Goal: Task Accomplishment & Management: Use online tool/utility

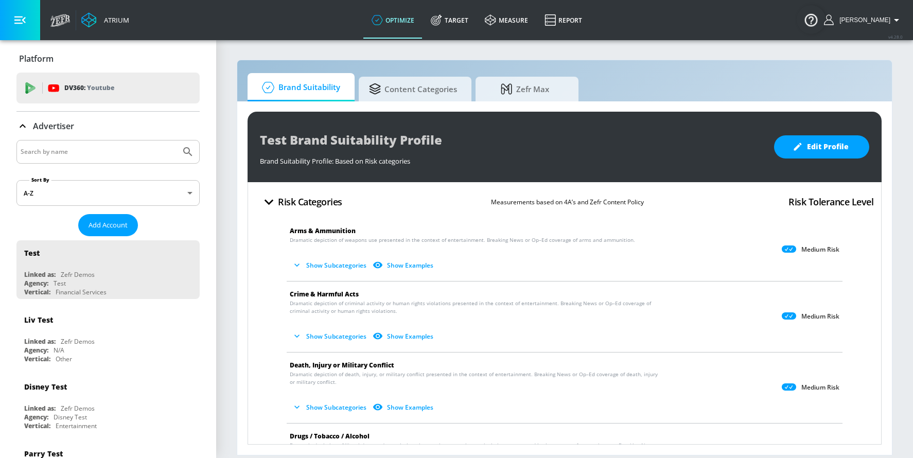
click at [61, 145] on input "Search by name" at bounding box center [99, 151] width 156 height 13
paste input "Disney Channel"
type input "Disney Channel"
click at [177, 141] on button "Submit Search" at bounding box center [188, 152] width 23 height 23
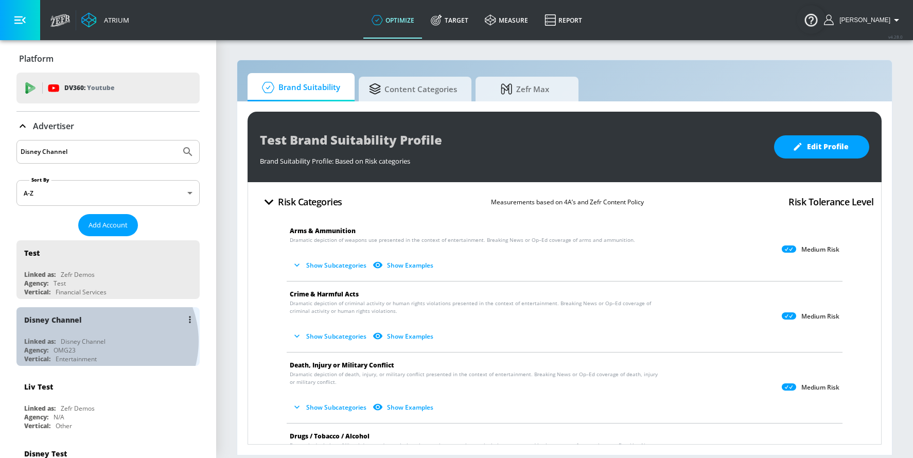
click at [100, 341] on div "Disney Channel" at bounding box center [83, 341] width 45 height 9
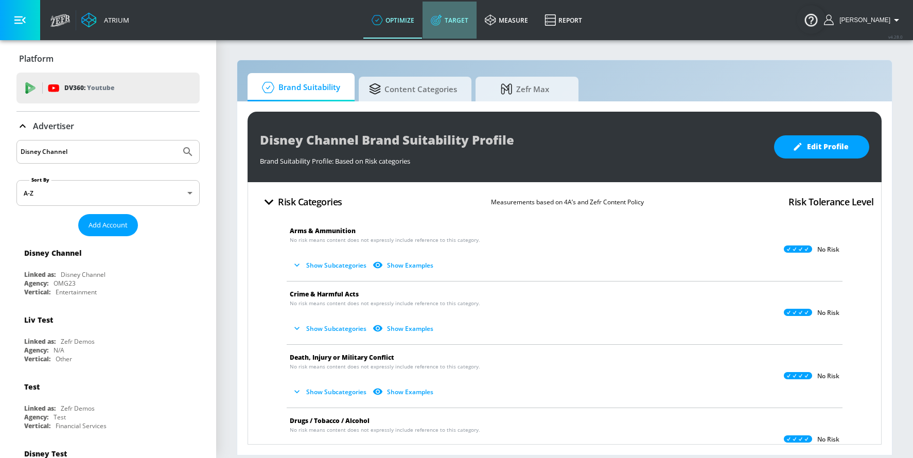
click at [475, 19] on link "Target" at bounding box center [450, 20] width 54 height 37
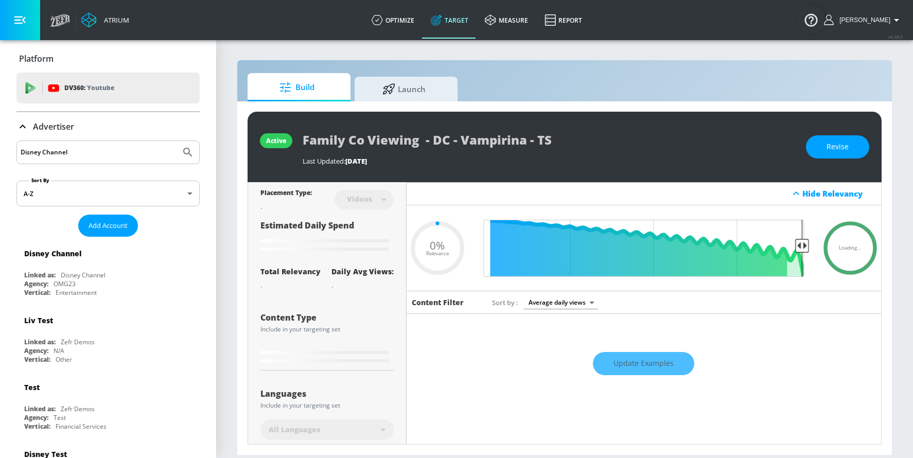
type input "0.05"
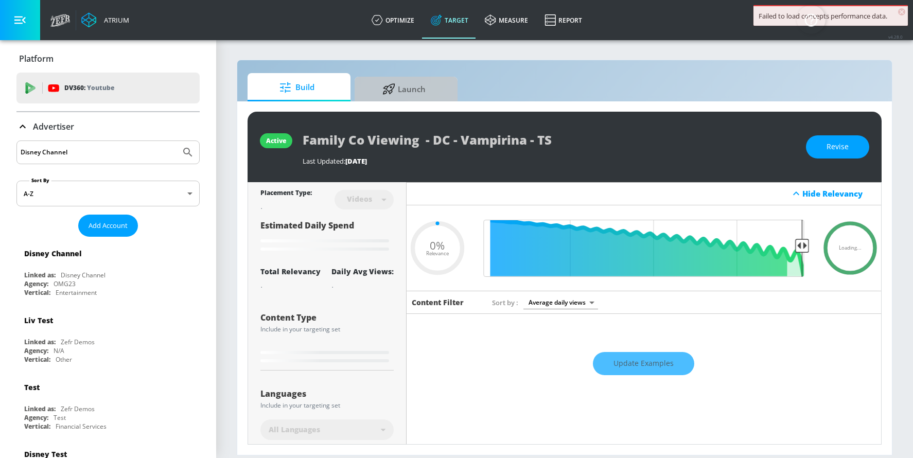
click at [398, 85] on span "Launch" at bounding box center [404, 89] width 78 height 25
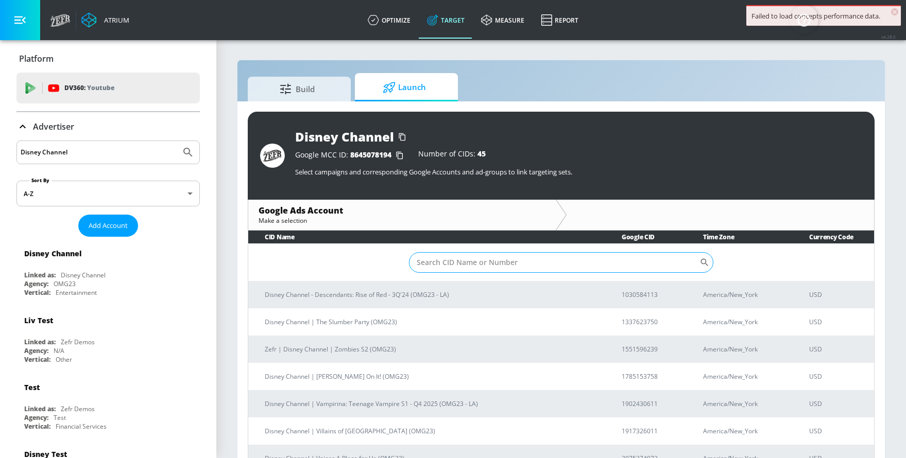
click at [439, 266] on input "Sort By" at bounding box center [554, 262] width 291 height 21
paste input "190-243-0611"
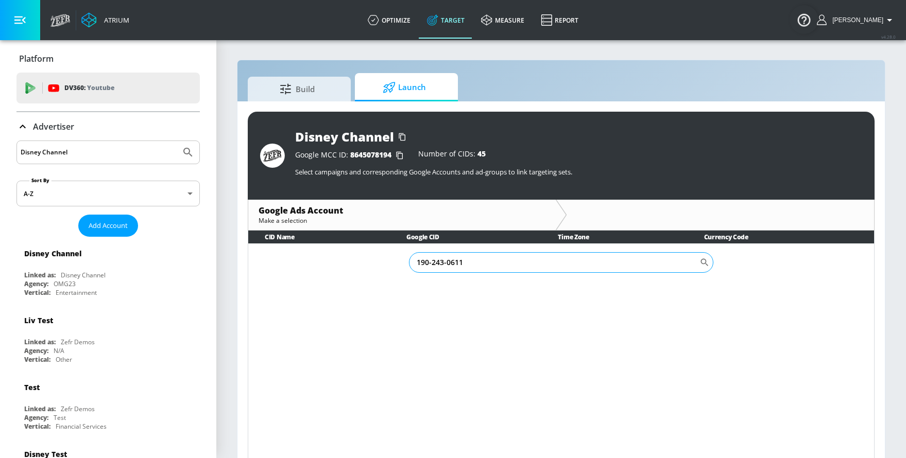
click at [429, 265] on input "190-243-0611" at bounding box center [554, 262] width 291 height 21
click at [442, 263] on input "190243-0611" at bounding box center [554, 262] width 291 height 21
type input "1902430611"
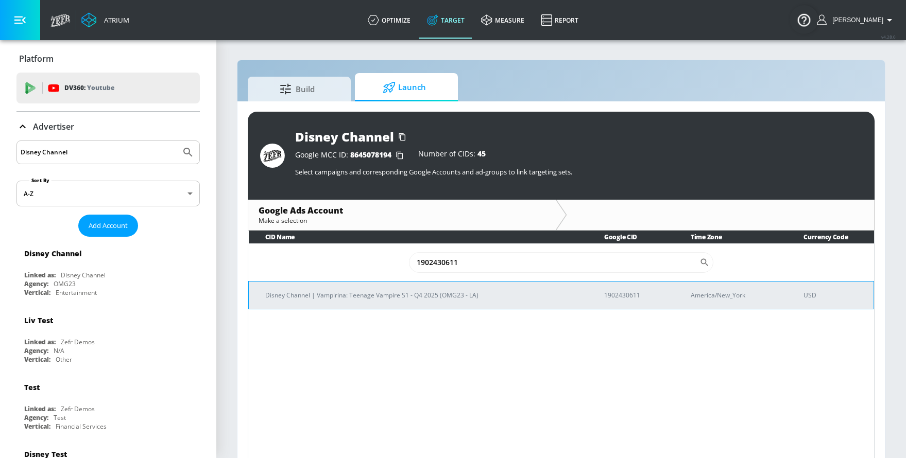
click at [441, 299] on p "Disney Channel | Vampirina: Teenage Vampire S1 - Q4 2025 (OMG23 - LA)" at bounding box center [422, 295] width 314 height 11
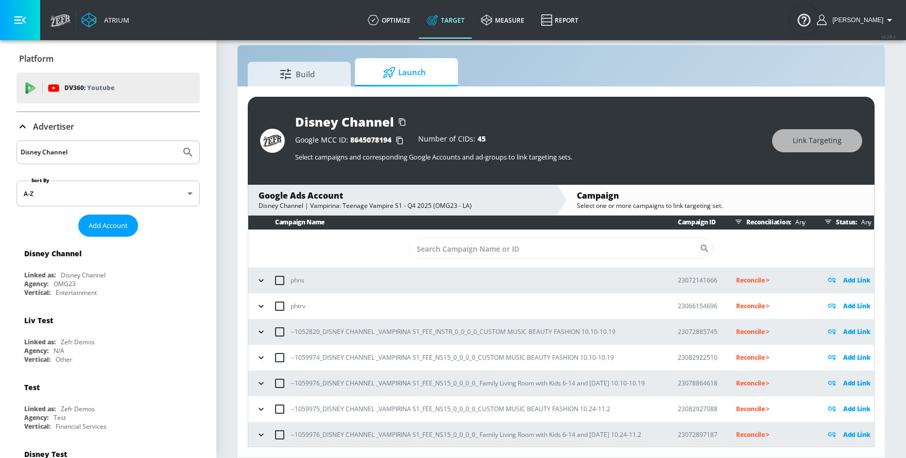
scroll to position [3, 0]
click at [259, 331] on icon "button" at bounding box center [261, 331] width 10 height 10
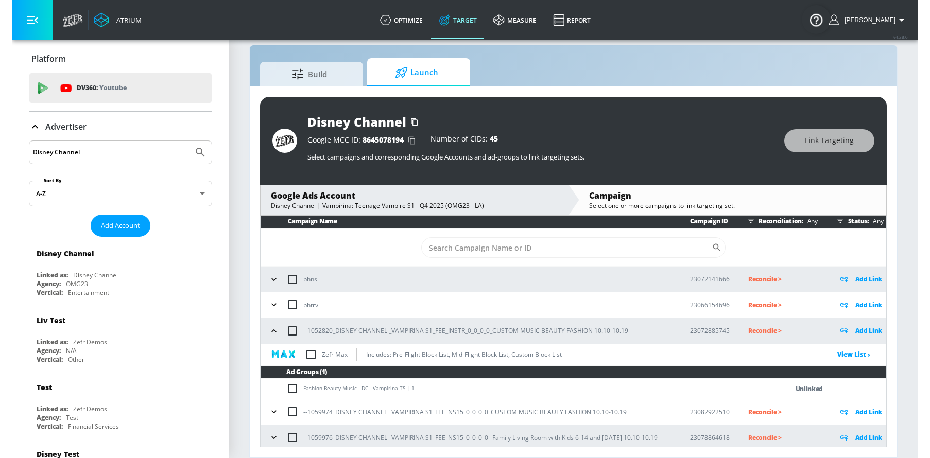
scroll to position [58, 0]
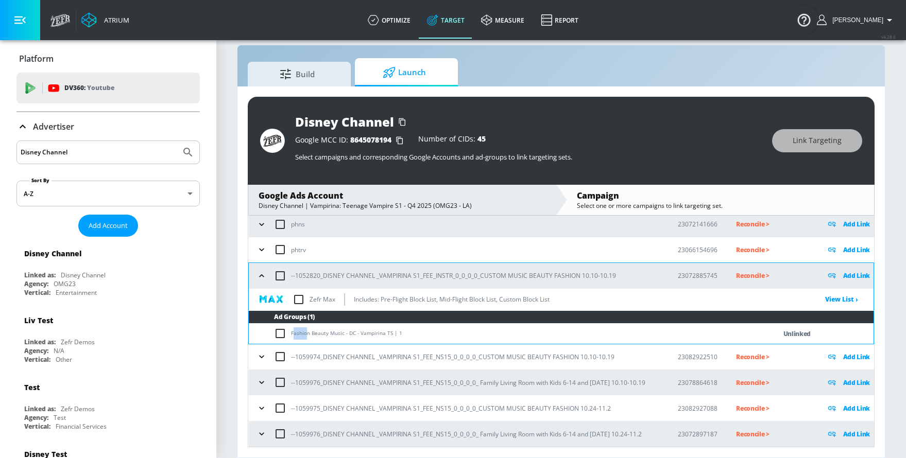
drag, startPoint x: 293, startPoint y: 334, endPoint x: 307, endPoint y: 334, distance: 14.4
click at [307, 334] on td "Fashion Beauty Music - DC - Vampirina TS | 1" at bounding box center [502, 334] width 506 height 20
drag, startPoint x: 390, startPoint y: 334, endPoint x: 315, endPoint y: 326, distance: 75.6
click at [315, 326] on td "Fashion Beauty Music - DC - Vampirina TS | 1" at bounding box center [502, 334] width 506 height 20
copy td "Fashion Beauty Music - DC - Vampirina TS"
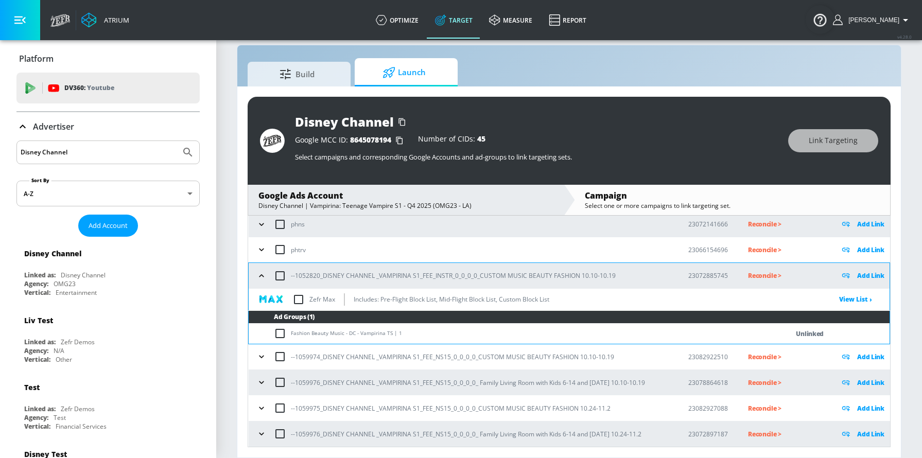
click at [830, 273] on p "Add Link" at bounding box center [870, 276] width 27 height 12
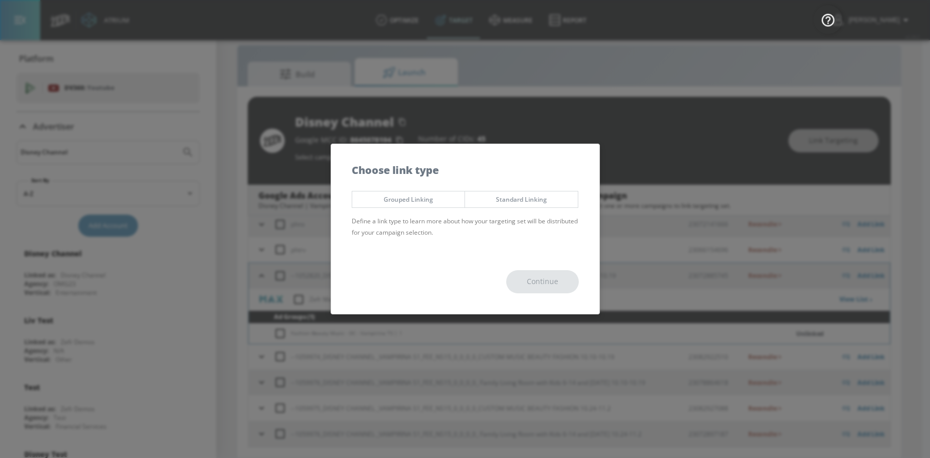
click at [503, 196] on span "Standard Linking" at bounding box center [521, 199] width 97 height 11
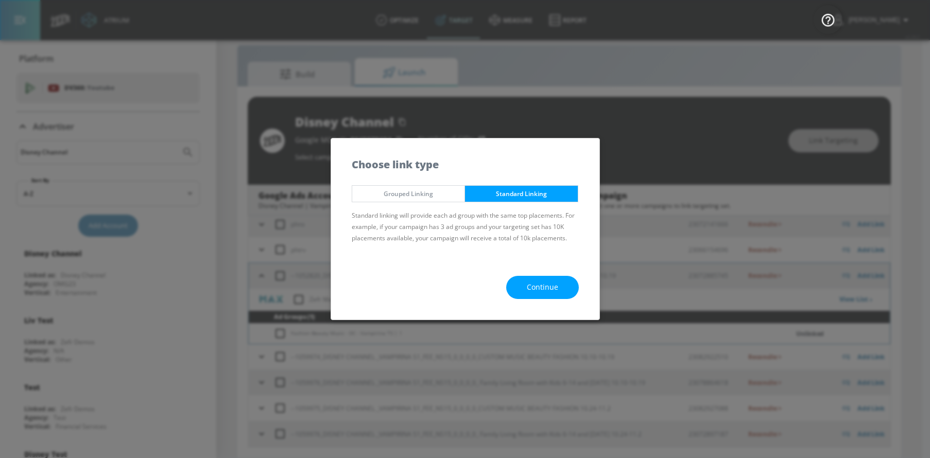
click at [519, 284] on button "Continue" at bounding box center [542, 287] width 73 height 23
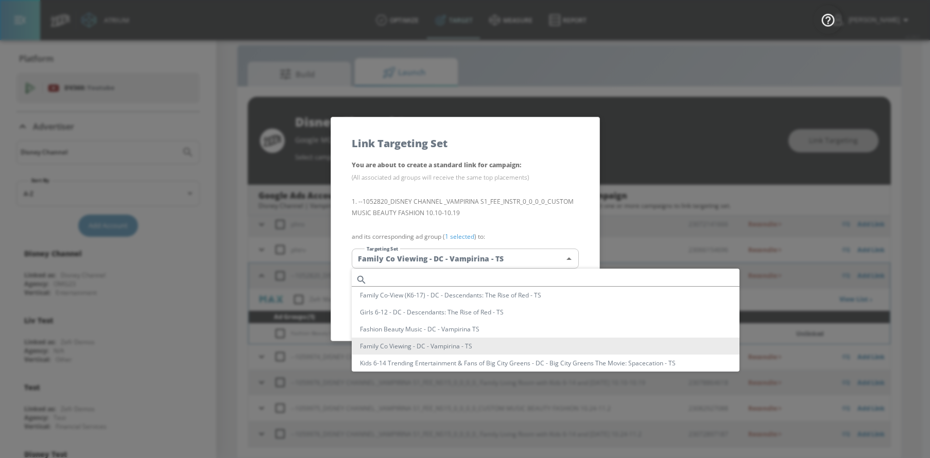
click at [476, 253] on body "Atrium optimize Target measure Report optimize Target measure Report v 4.28.0 S…" at bounding box center [465, 221] width 930 height 473
click at [388, 277] on input "text" at bounding box center [555, 280] width 368 height 14
paste input "Fashion Beauty Music - DC - Vampirina TS"
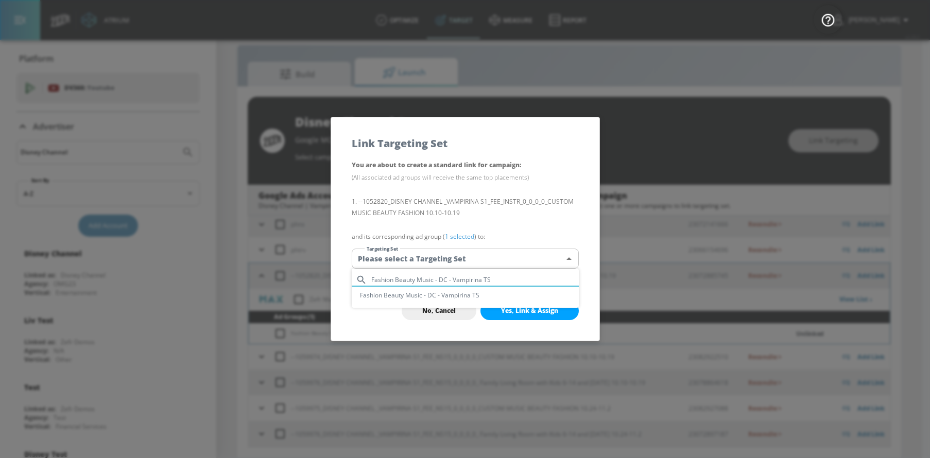
type input "Fashion Beauty Music - DC - Vampirina TS"
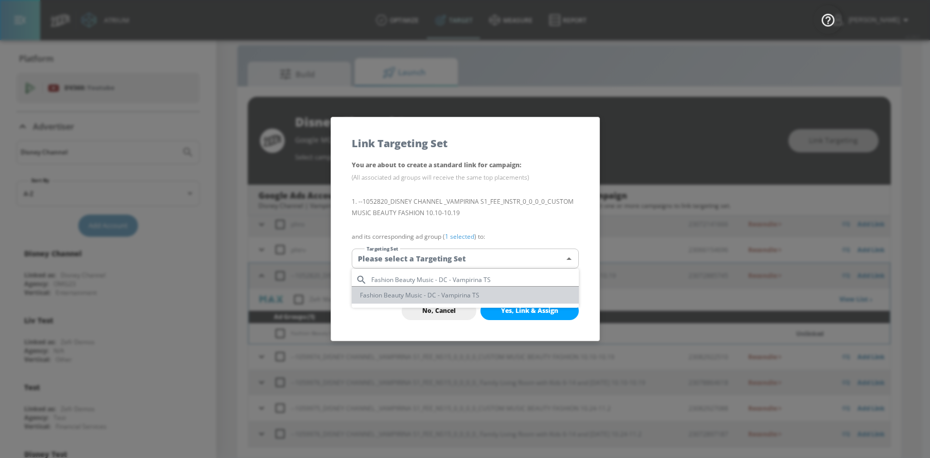
click at [387, 298] on li "Fashion Beauty Music - DC - Vampirina TS" at bounding box center [465, 295] width 227 height 17
type input "dcc0b43f-4c17-493a-91a0-146f21cd5747"
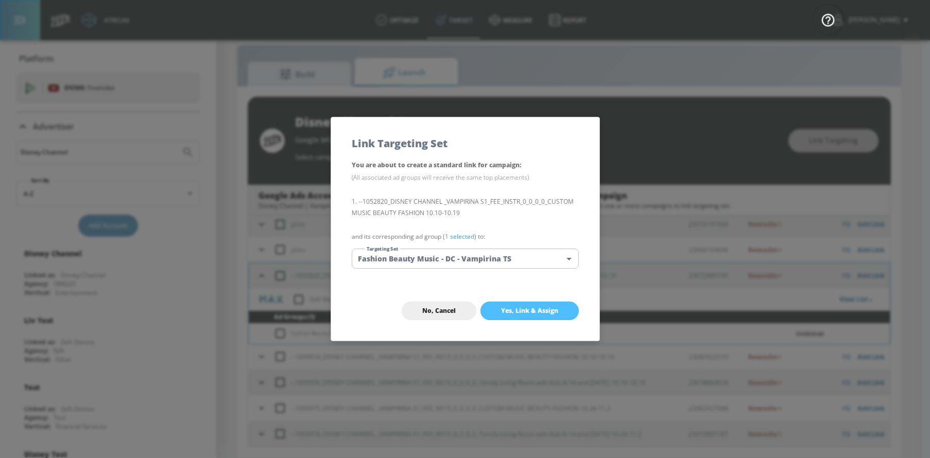
click at [516, 308] on span "Yes, Link & Assign" at bounding box center [529, 311] width 57 height 8
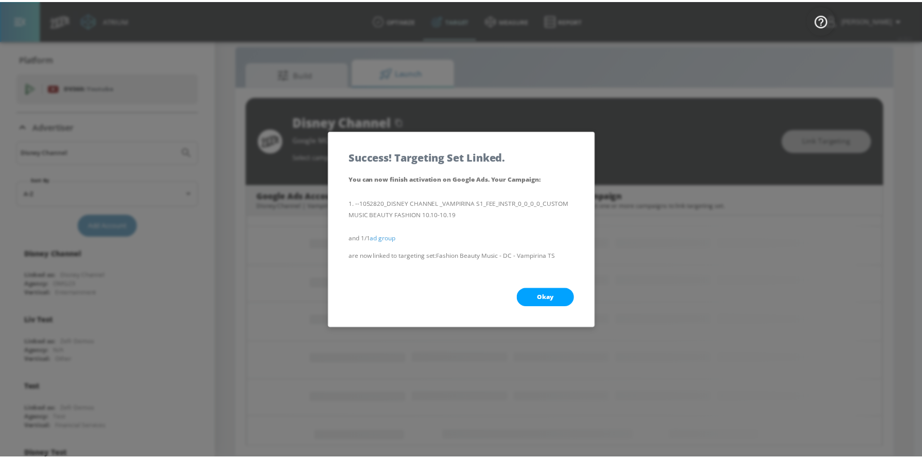
scroll to position [3, 0]
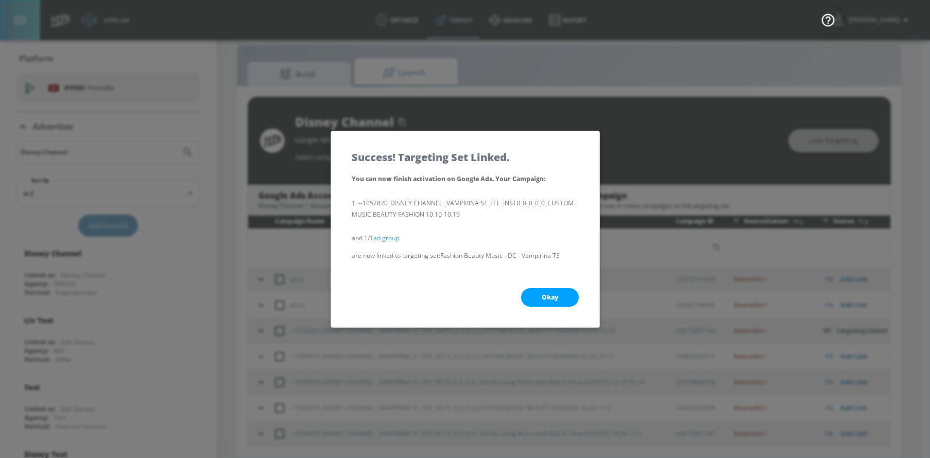
click at [542, 299] on span "Okay" at bounding box center [550, 297] width 16 height 8
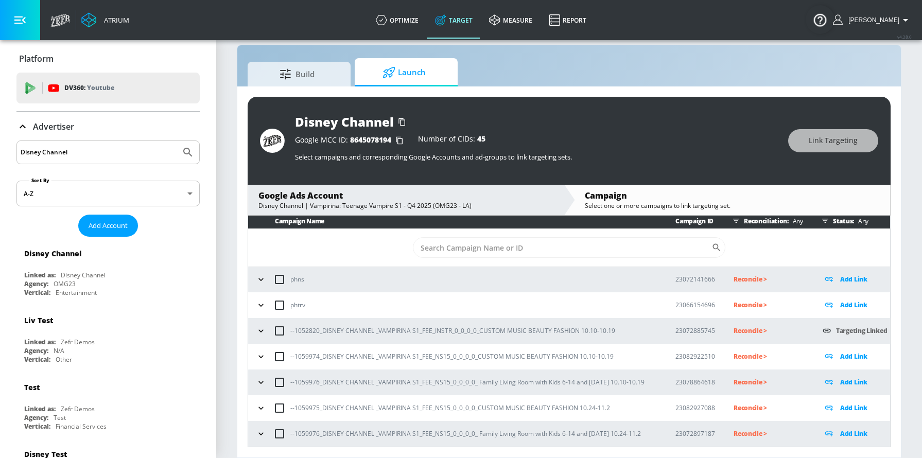
click at [260, 358] on icon "button" at bounding box center [261, 357] width 10 height 10
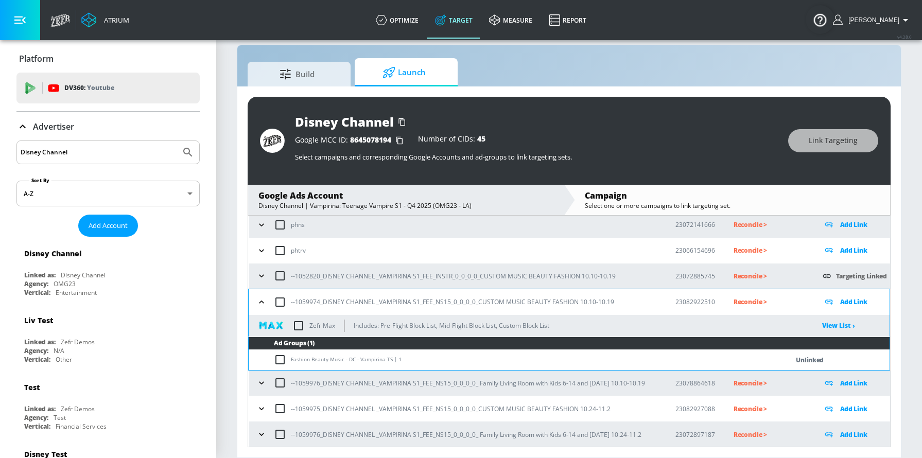
scroll to position [58, 0]
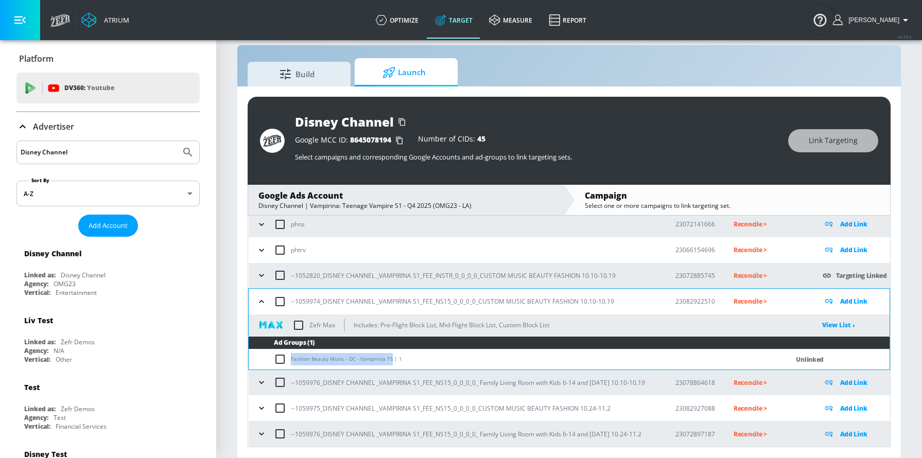
drag, startPoint x: 291, startPoint y: 357, endPoint x: 389, endPoint y: 358, distance: 98.3
click at [389, 358] on td "Fashion Beauty Music - DC - Vampirina TS | 1" at bounding box center [508, 360] width 519 height 20
copy td "Fashion Beauty Music - DC - Vampirina TS"
click at [830, 303] on p "Add Link" at bounding box center [853, 301] width 27 height 12
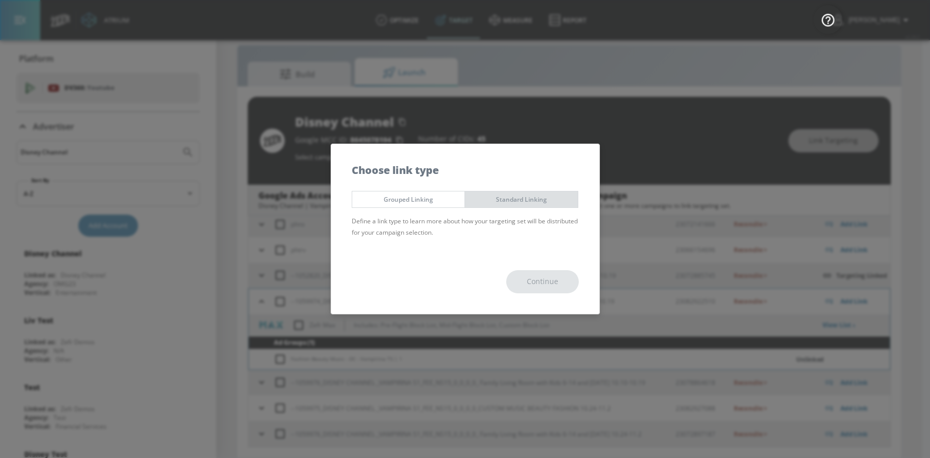
click at [540, 193] on button "Standard Linking" at bounding box center [521, 199] width 114 height 17
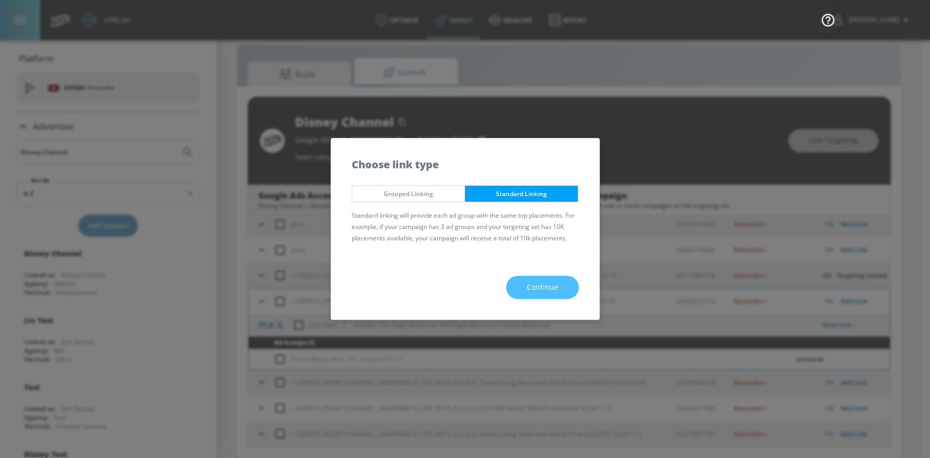
click at [555, 286] on span "Continue" at bounding box center [542, 287] width 31 height 13
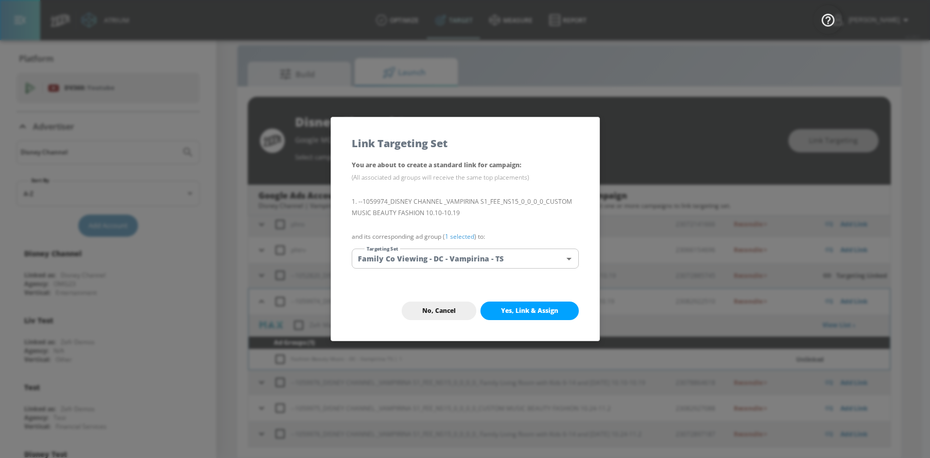
click at [472, 255] on body "Atrium optimize Target measure Report optimize Target measure Report v 4.28.0 S…" at bounding box center [465, 221] width 930 height 473
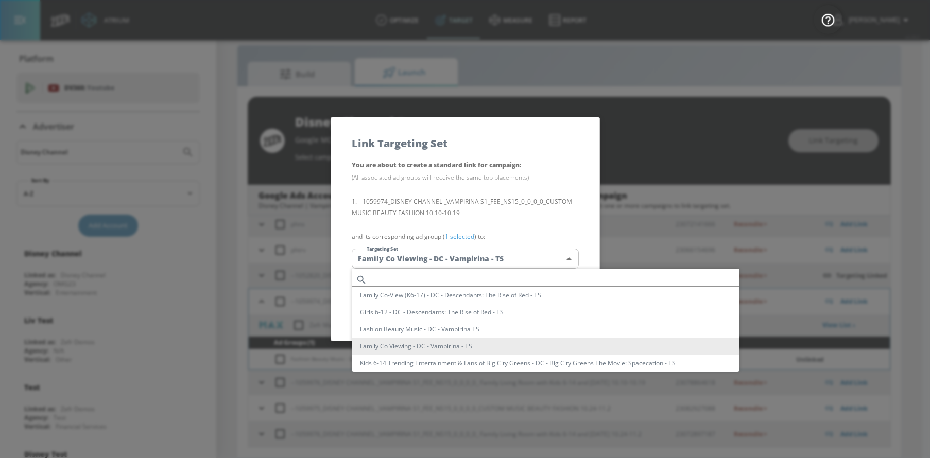
click at [383, 274] on input "text" at bounding box center [555, 280] width 368 height 14
paste input "Fashion Beauty Music - DC - Vampirina TS"
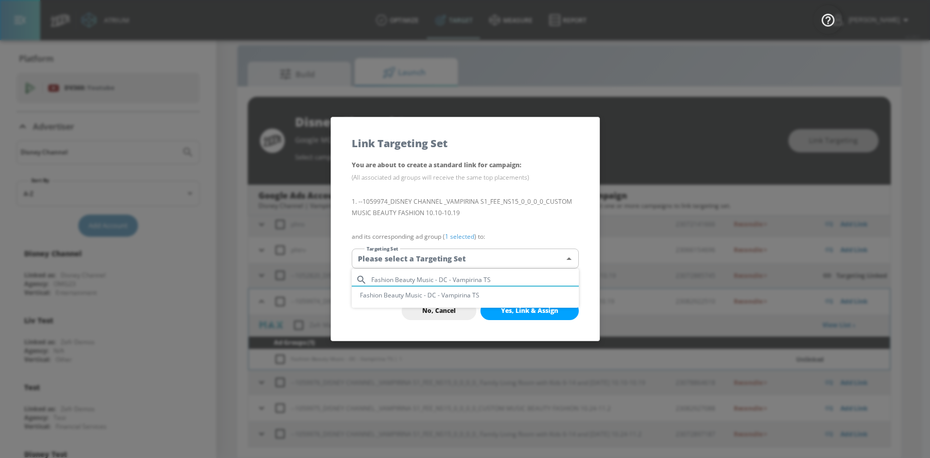
type input "Fashion Beauty Music - DC - Vampirina TS"
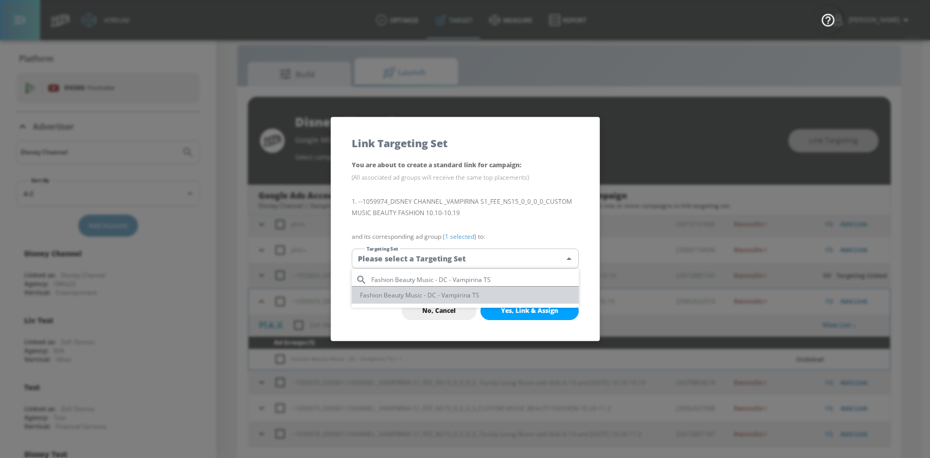
click at [401, 292] on li "Fashion Beauty Music - DC - Vampirina TS" at bounding box center [465, 295] width 227 height 17
type input "dcc0b43f-4c17-493a-91a0-146f21cd5747"
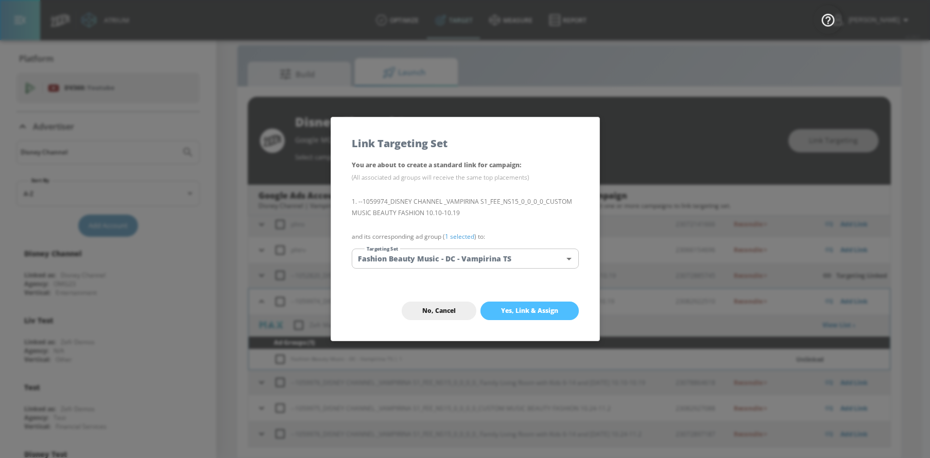
click at [529, 309] on span "Yes, Link & Assign" at bounding box center [529, 311] width 57 height 8
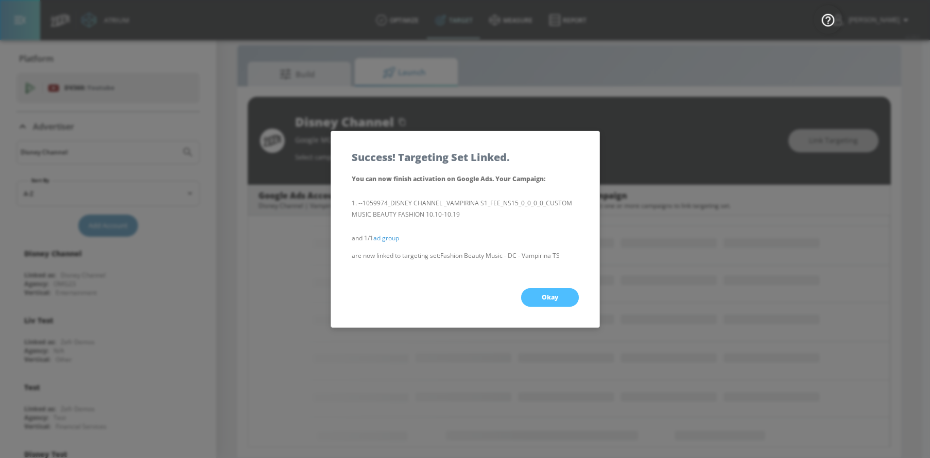
click at [539, 298] on button "Okay" at bounding box center [550, 297] width 58 height 19
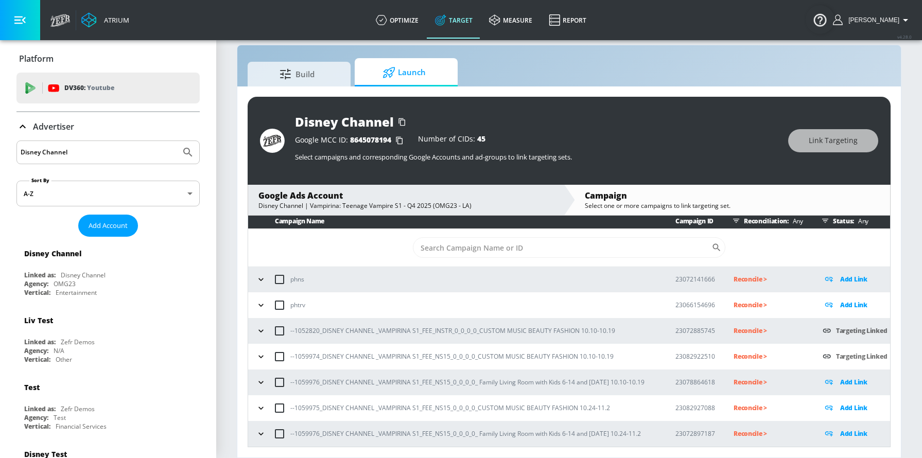
scroll to position [3, 0]
click at [263, 385] on icon "button" at bounding box center [261, 382] width 10 height 10
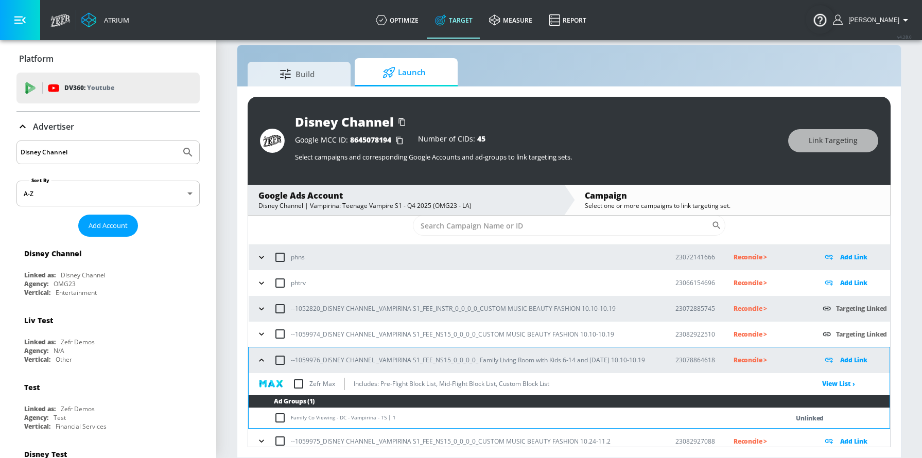
scroll to position [58, 0]
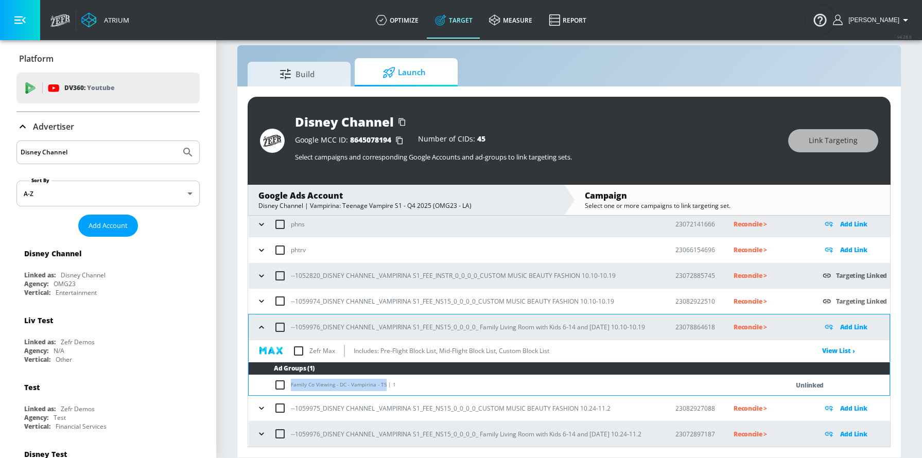
drag, startPoint x: 291, startPoint y: 385, endPoint x: 384, endPoint y: 391, distance: 92.9
click at [384, 391] on td "Family Co Viewing - DC - Vampirina - TS | 1" at bounding box center [508, 385] width 519 height 20
copy td "Family Co Viewing - DC - Vampirina - TS"
click at [830, 324] on p "Add Link" at bounding box center [853, 327] width 27 height 12
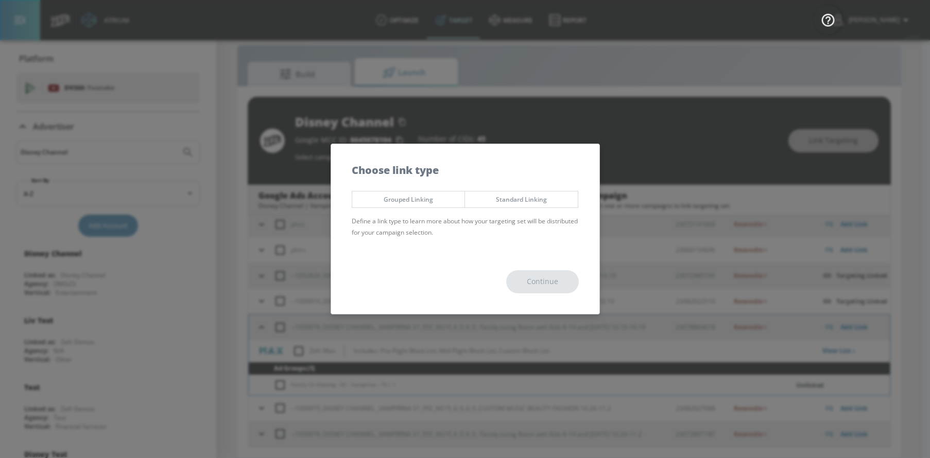
click at [534, 204] on span "Standard Linking" at bounding box center [521, 199] width 97 height 11
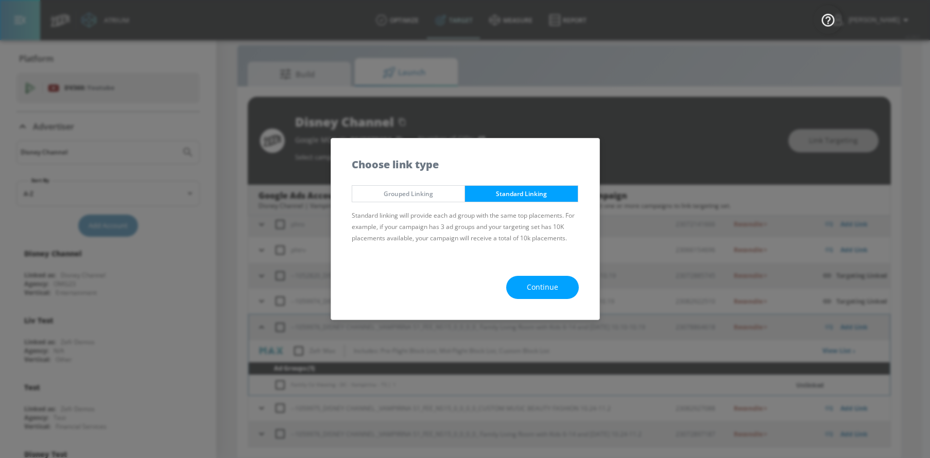
click at [566, 280] on button "Continue" at bounding box center [542, 287] width 73 height 23
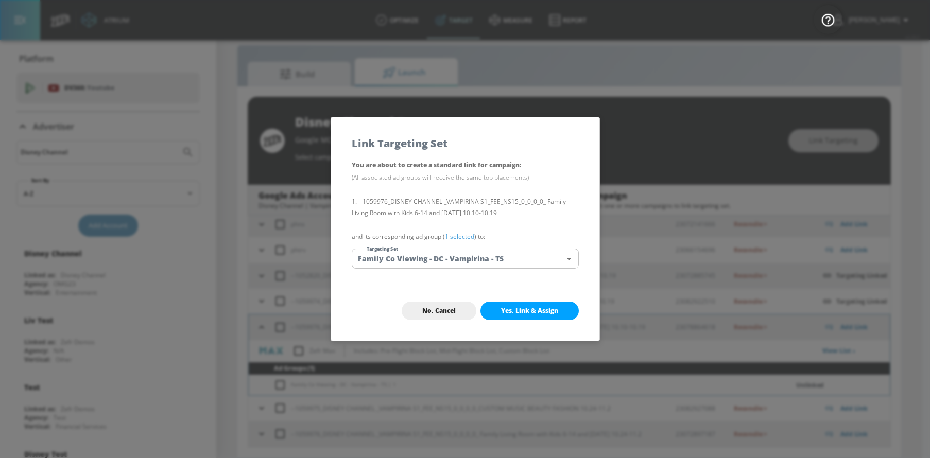
click at [421, 249] on body "Atrium optimize Target measure Report optimize Target measure Report v 4.28.0 S…" at bounding box center [465, 221] width 930 height 473
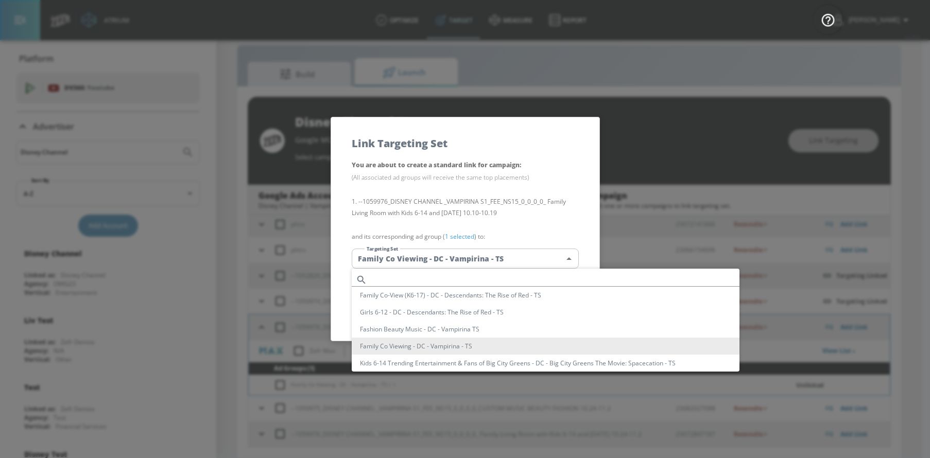
click at [396, 282] on input "text" at bounding box center [555, 280] width 368 height 14
paste input "Family Co Viewing - DC - Vampirina - TS"
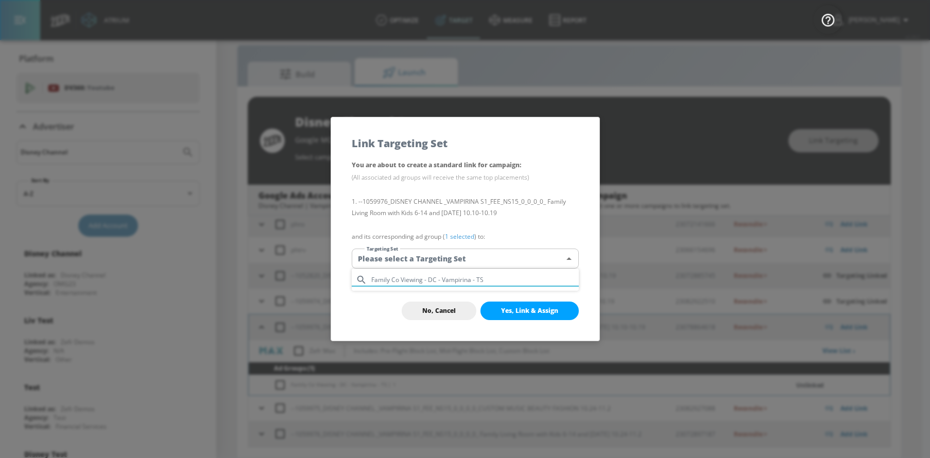
drag, startPoint x: 439, startPoint y: 279, endPoint x: 527, endPoint y: 279, distance: 88.5
click at [527, 279] on input "Family Co Viewing - DC - Vampirina - TS" at bounding box center [474, 280] width 207 height 14
type input "Family Co Viewing"
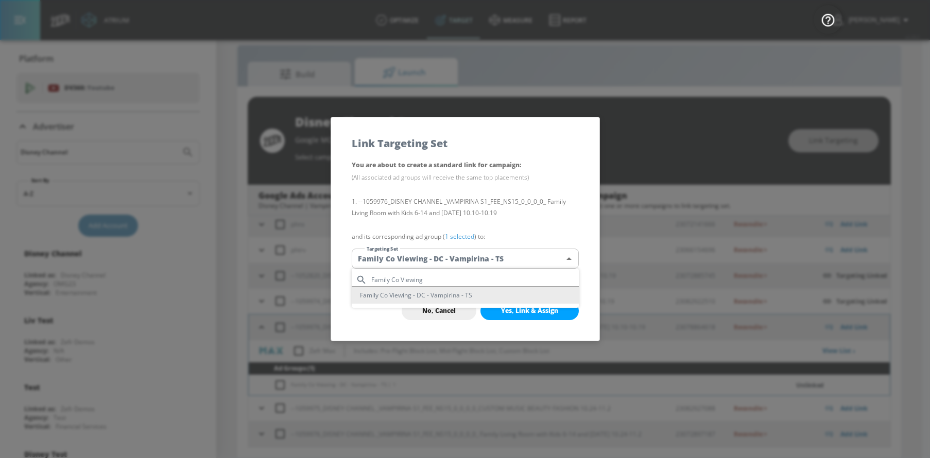
click at [377, 299] on li "Family Co Viewing - DC - Vampirina - TS" at bounding box center [465, 295] width 227 height 17
click at [508, 309] on span "Yes, Link & Assign" at bounding box center [529, 311] width 57 height 8
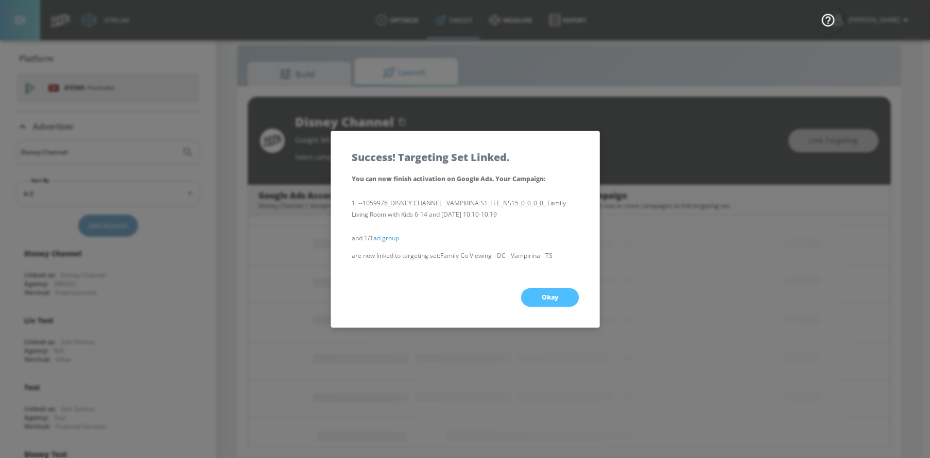
click at [562, 294] on button "Okay" at bounding box center [550, 297] width 58 height 19
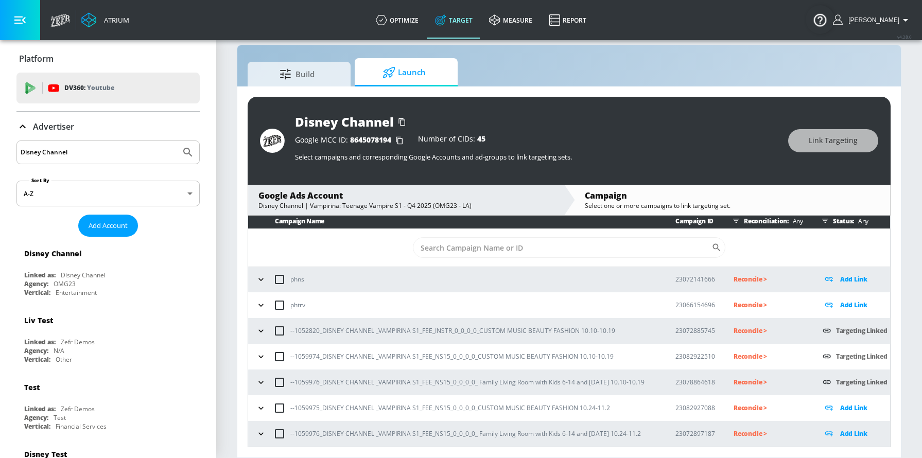
scroll to position [3, 0]
click at [256, 404] on icon "button" at bounding box center [261, 408] width 10 height 10
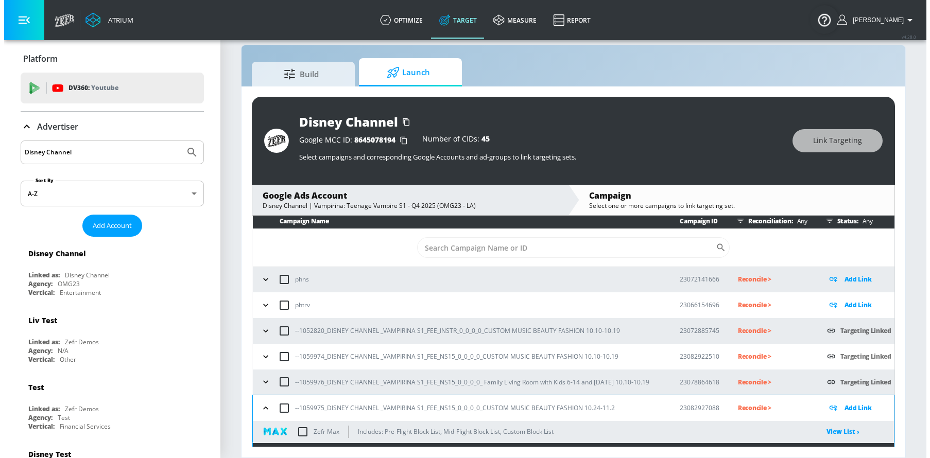
scroll to position [58, 0]
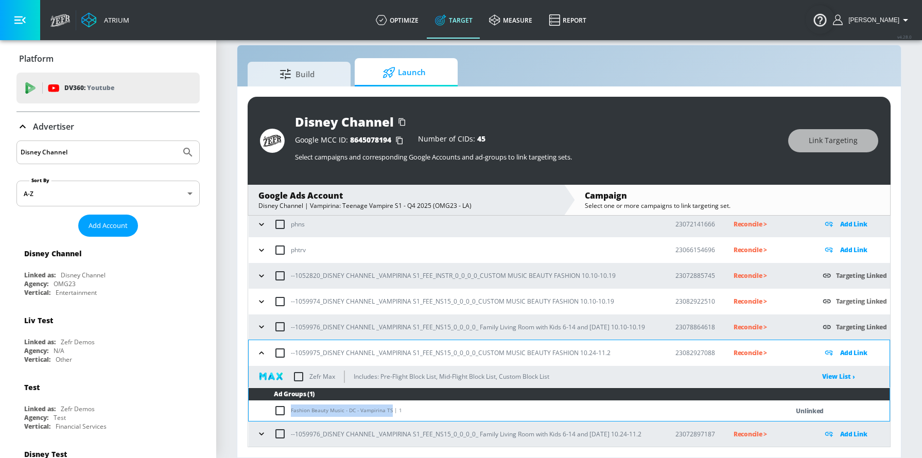
drag, startPoint x: 291, startPoint y: 412, endPoint x: 389, endPoint y: 413, distance: 97.8
click at [389, 413] on td "Fashion Beauty Music - DC - Vampirina TS | 1" at bounding box center [508, 411] width 519 height 20
copy td "Fashion Beauty Music - DC - Vampirina TS"
click at [830, 355] on p "Add Link" at bounding box center [853, 353] width 27 height 12
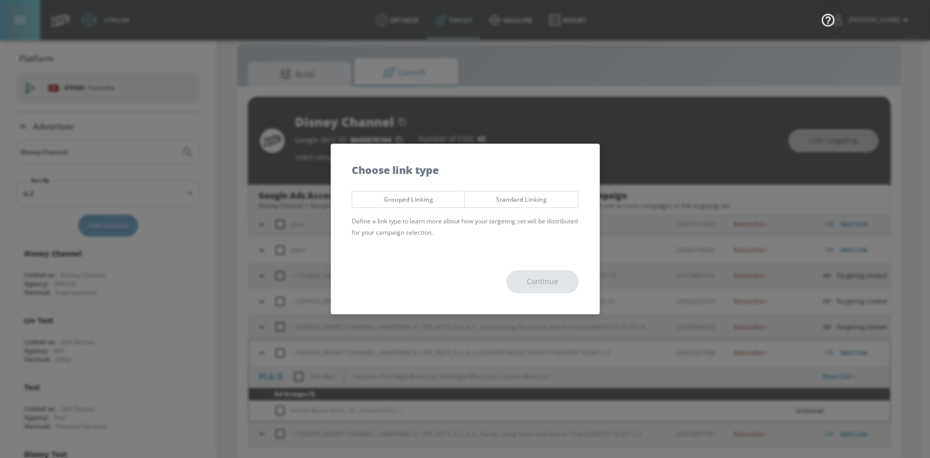
click at [524, 197] on span "Standard Linking" at bounding box center [521, 199] width 97 height 11
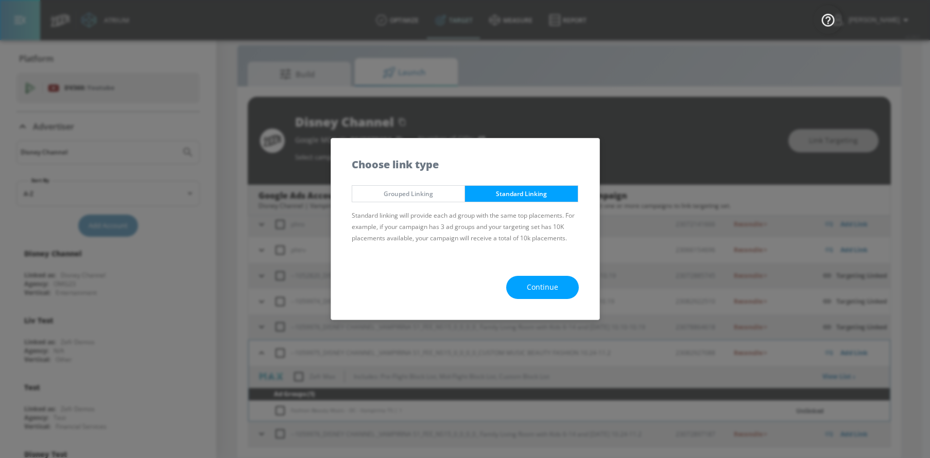
click at [546, 291] on span "Continue" at bounding box center [542, 287] width 31 height 13
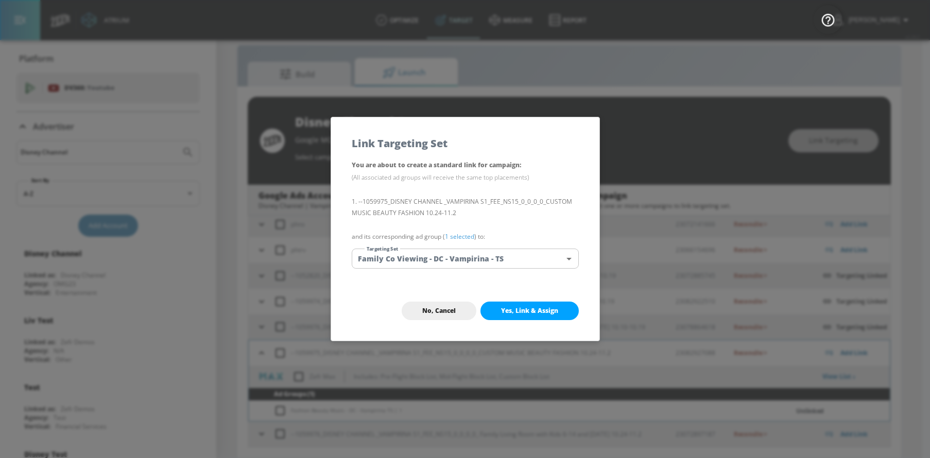
click at [482, 259] on body "Atrium optimize Target measure Report optimize Target measure Report v 4.28.0 S…" at bounding box center [465, 221] width 930 height 473
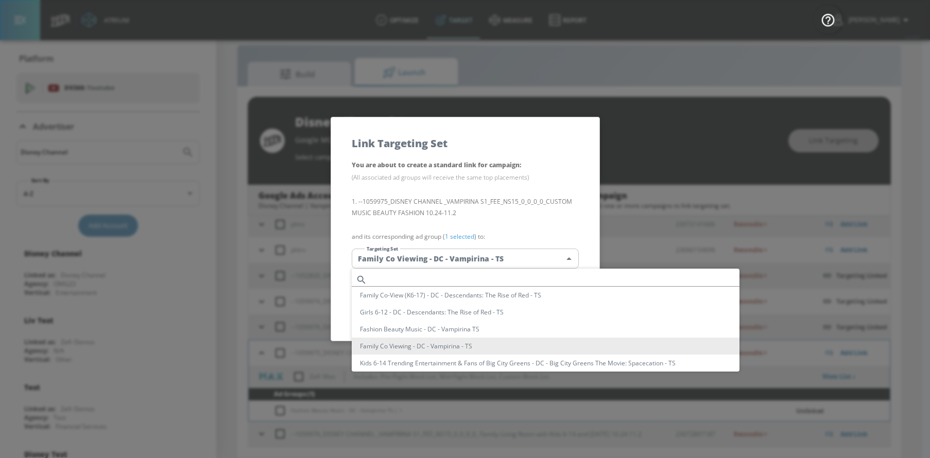
click at [442, 283] on input "text" at bounding box center [555, 280] width 368 height 14
paste input "Fashion Beauty Music - DC - Vampirina TS"
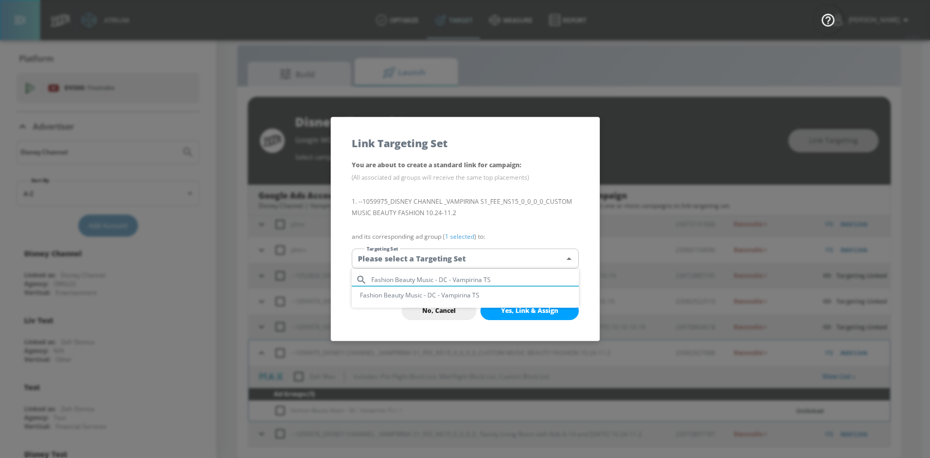
type input "Fashion Beauty Music - DC - Vampirina TS"
click at [382, 298] on li "Fashion Beauty Music - DC - Vampirina TS" at bounding box center [465, 295] width 227 height 17
type input "dcc0b43f-4c17-493a-91a0-146f21cd5747"
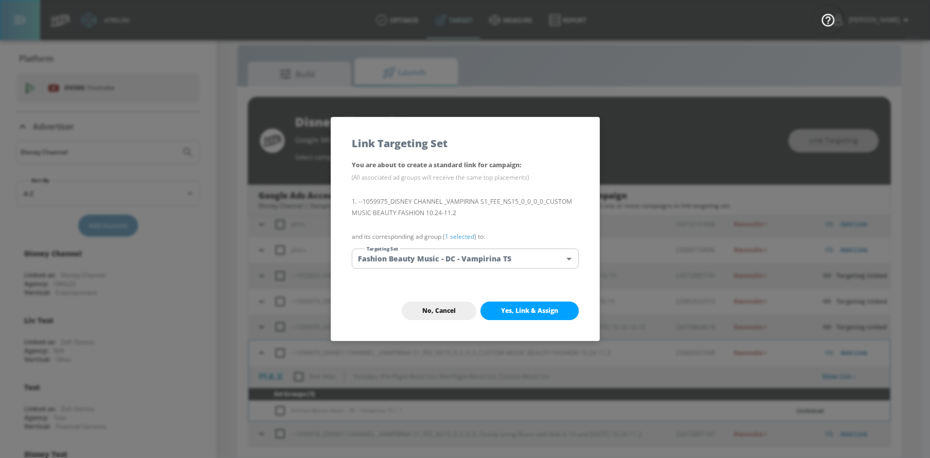
click at [507, 307] on span "Yes, Link & Assign" at bounding box center [529, 311] width 57 height 8
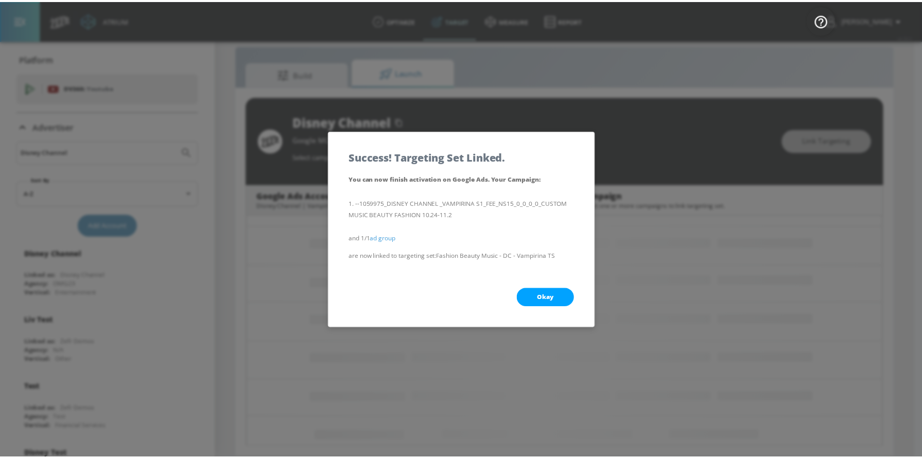
scroll to position [3, 0]
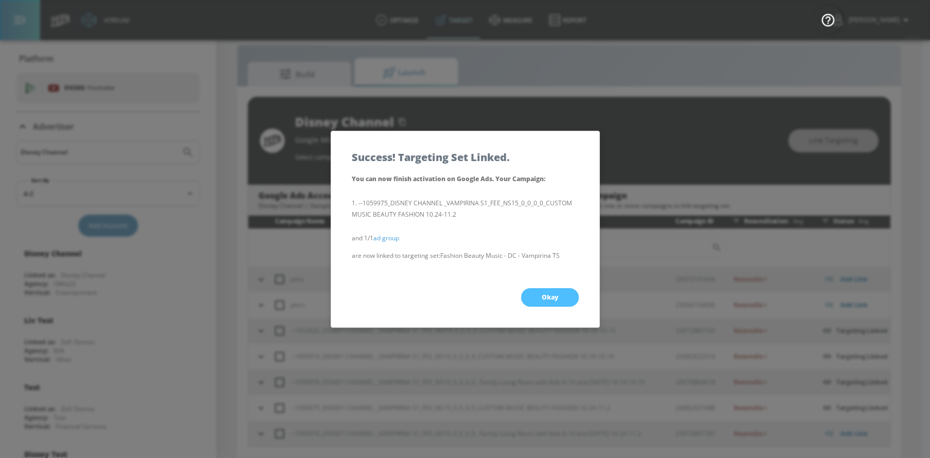
click at [539, 300] on button "Okay" at bounding box center [550, 297] width 58 height 19
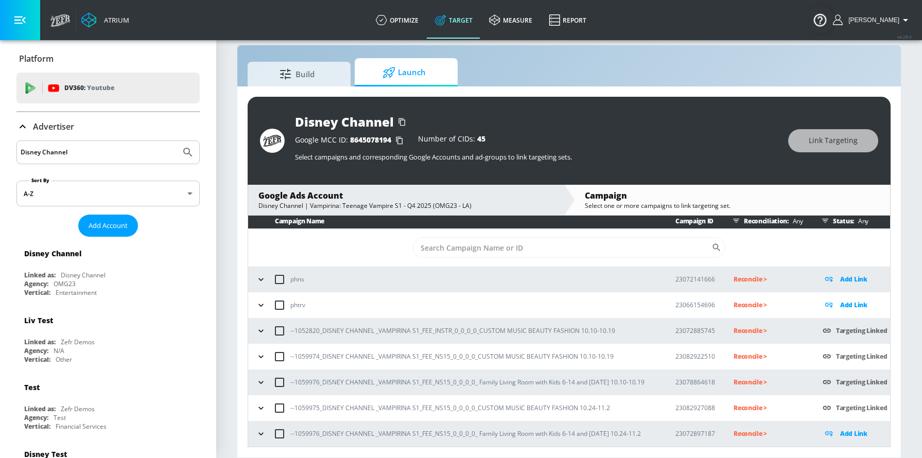
click at [259, 416] on icon "button" at bounding box center [261, 434] width 10 height 10
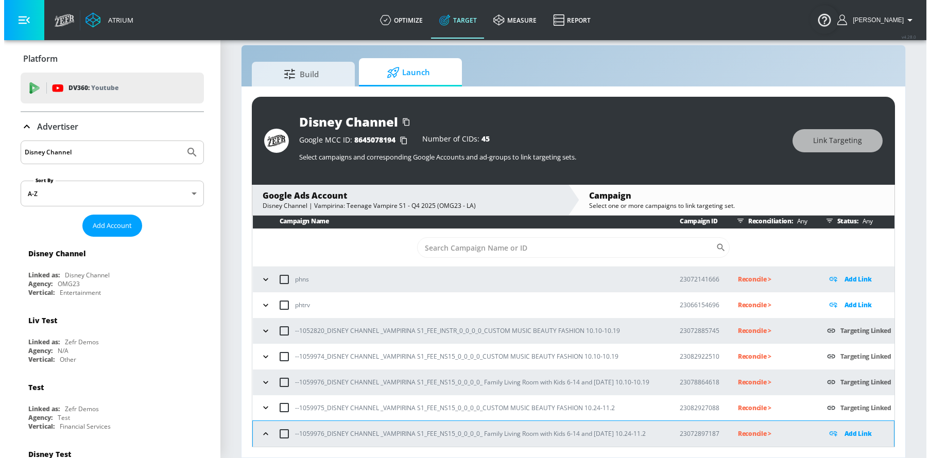
scroll to position [58, 0]
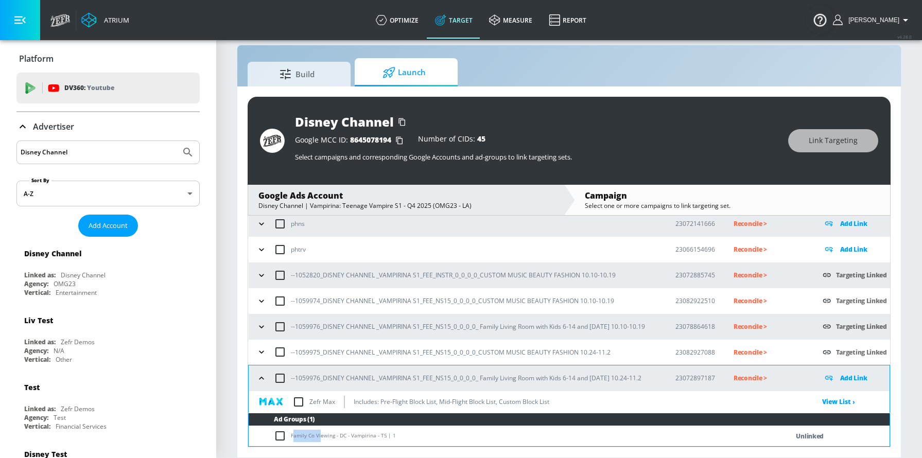
drag, startPoint x: 292, startPoint y: 436, endPoint x: 321, endPoint y: 436, distance: 28.3
click at [321, 416] on td "Family Co Viewing - DC - Vampirina - TS | 1" at bounding box center [508, 436] width 519 height 20
click at [378, 416] on td "Family Co Viewing - DC - Vampirina - TS | 1" at bounding box center [508, 436] width 519 height 20
drag, startPoint x: 384, startPoint y: 438, endPoint x: 291, endPoint y: 440, distance: 92.7
click at [291, 416] on td "Family Co Viewing - DC - Vampirina - TS | 1" at bounding box center [508, 436] width 519 height 20
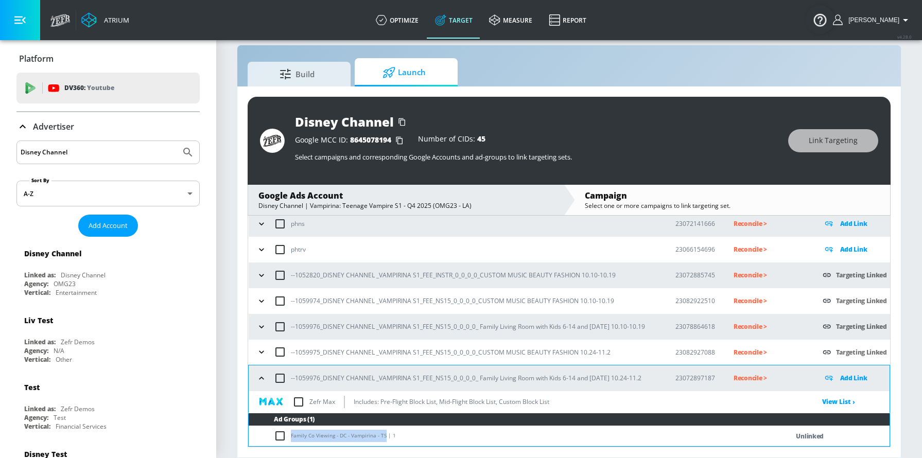
copy td "Family Co Viewing - DC - Vampirina - TS"
click at [830, 378] on p "Add Link" at bounding box center [853, 378] width 27 height 12
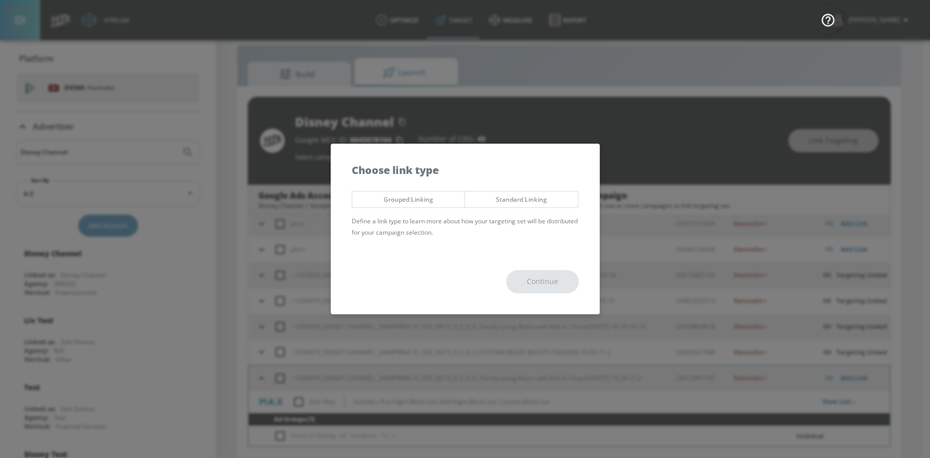
click at [489, 204] on span "Standard Linking" at bounding box center [521, 199] width 97 height 11
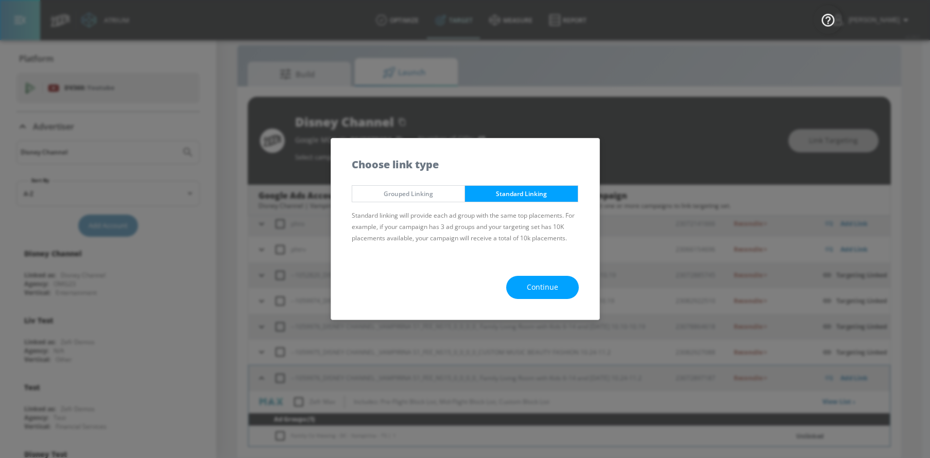
click at [519, 289] on button "Continue" at bounding box center [542, 287] width 73 height 23
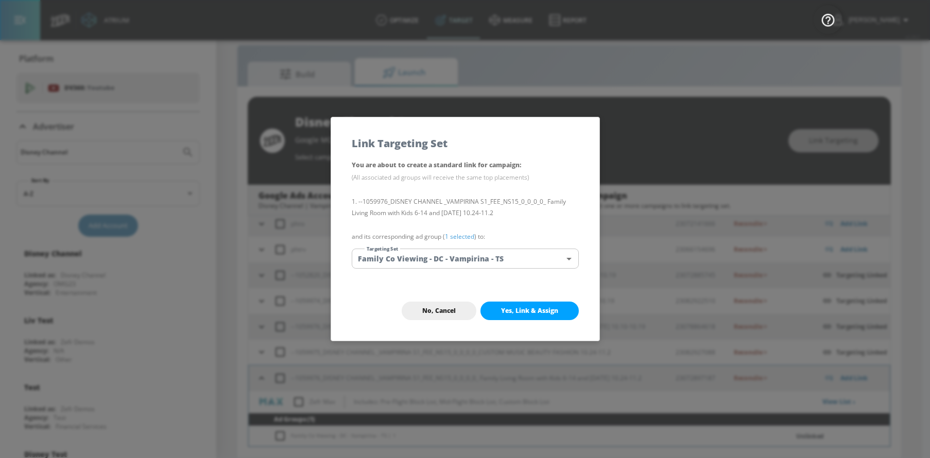
click at [488, 267] on body "Atrium optimize Target measure Report optimize Target measure Report v 4.28.0 S…" at bounding box center [465, 221] width 930 height 473
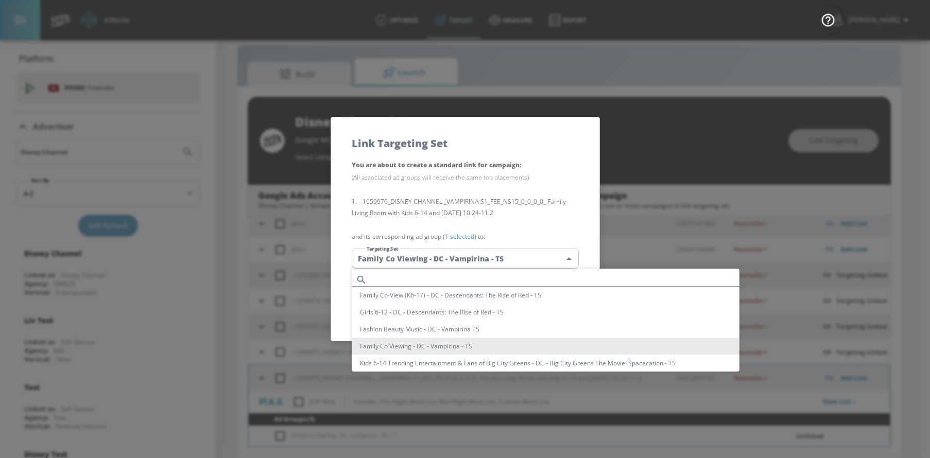
click at [468, 283] on input "text" at bounding box center [555, 280] width 368 height 14
paste input "Family Co Viewing - DC - Vampirina - TS"
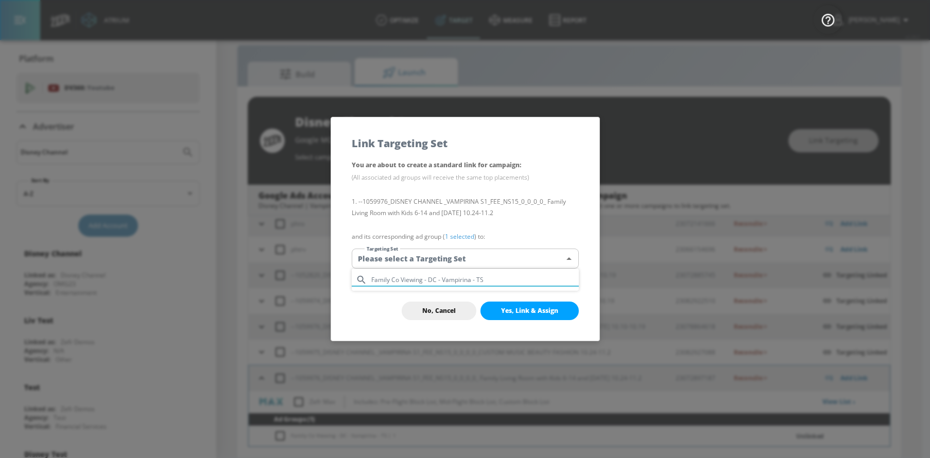
drag, startPoint x: 488, startPoint y: 278, endPoint x: 425, endPoint y: 283, distance: 62.9
click at [425, 283] on input "Family Co Viewing - DC - Vampirina - TS" at bounding box center [474, 280] width 207 height 14
type input "Family Co Viewing"
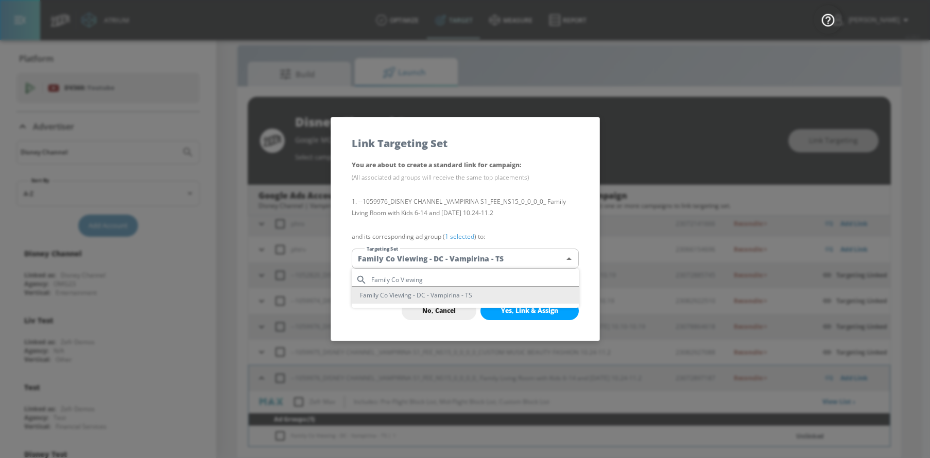
click at [467, 289] on li "Family Co Viewing - DC - Vampirina - TS" at bounding box center [465, 295] width 227 height 17
click at [524, 315] on button "Yes, Link & Assign" at bounding box center [529, 311] width 98 height 19
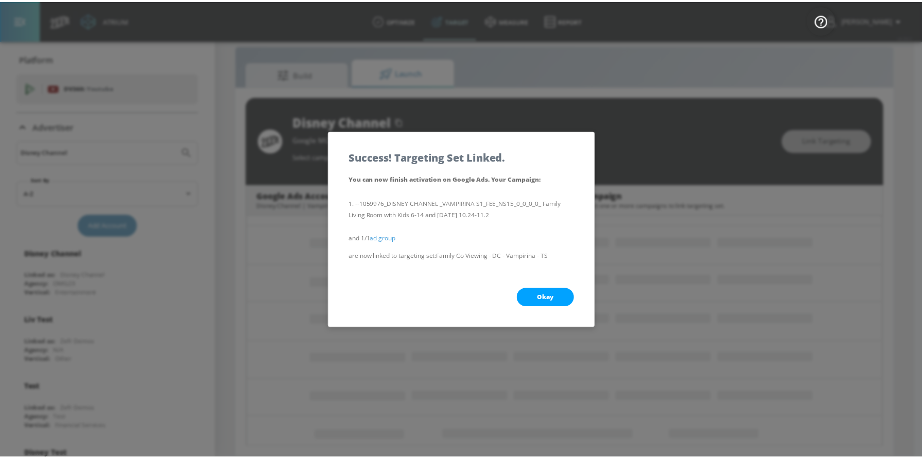
scroll to position [3, 0]
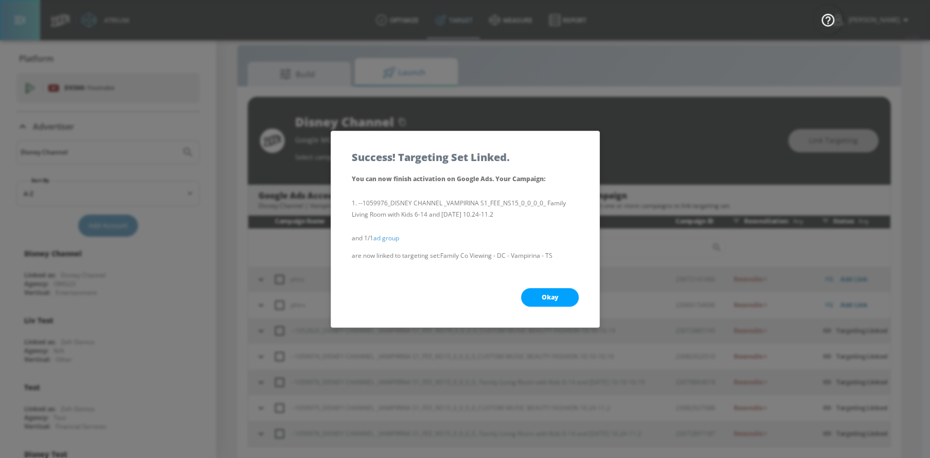
click at [531, 298] on button "Okay" at bounding box center [550, 297] width 58 height 19
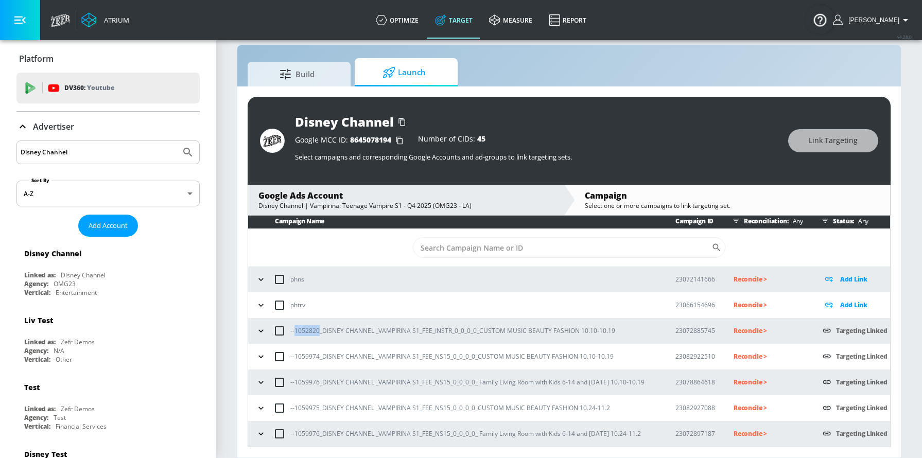
drag, startPoint x: 319, startPoint y: 333, endPoint x: 296, endPoint y: 335, distance: 23.3
click at [296, 335] on p "--1052820_DISNEY CHANNEL _VAMPIRINA S1_FEE_INSTR_0_0_0_0_CUSTOM MUSIC BEAUTY FA…" at bounding box center [452, 330] width 325 height 11
copy p "1052820"
click at [759, 327] on p "Reconcile >" at bounding box center [770, 331] width 73 height 12
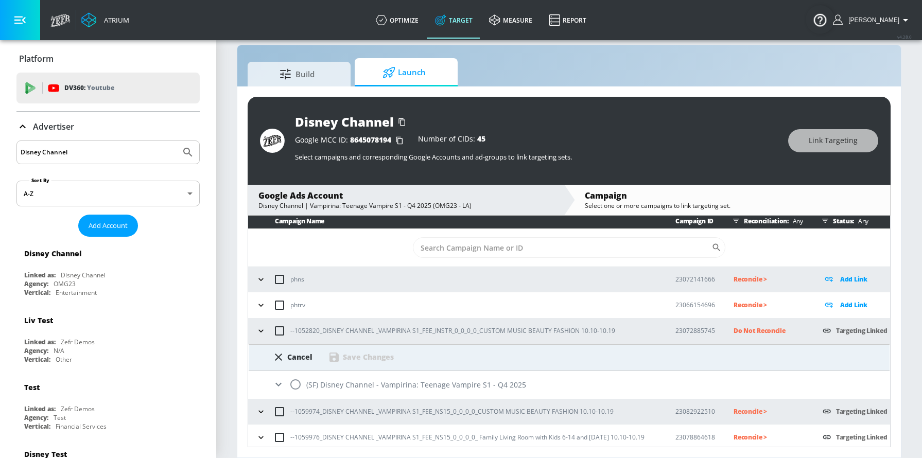
click at [300, 388] on input "radio" at bounding box center [296, 385] width 22 height 22
radio input "true"
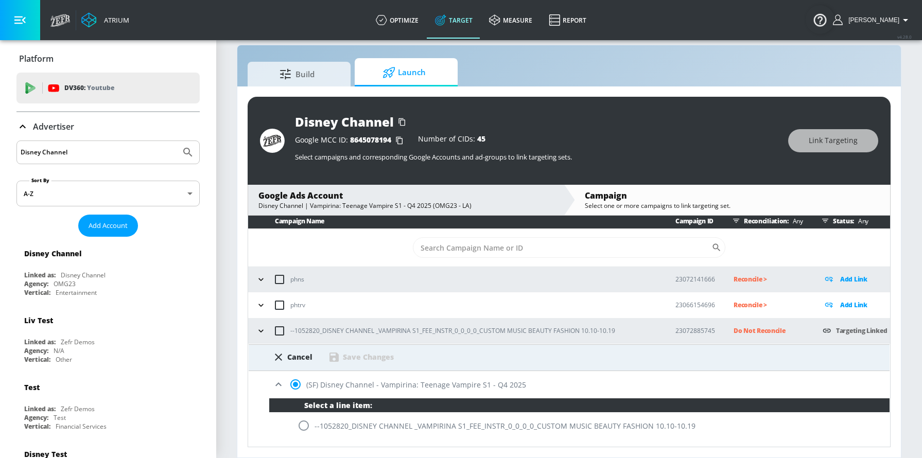
click at [305, 416] on input "radio" at bounding box center [304, 426] width 22 height 22
radio input "true"
click at [376, 354] on div "Save Changes" at bounding box center [368, 357] width 51 height 10
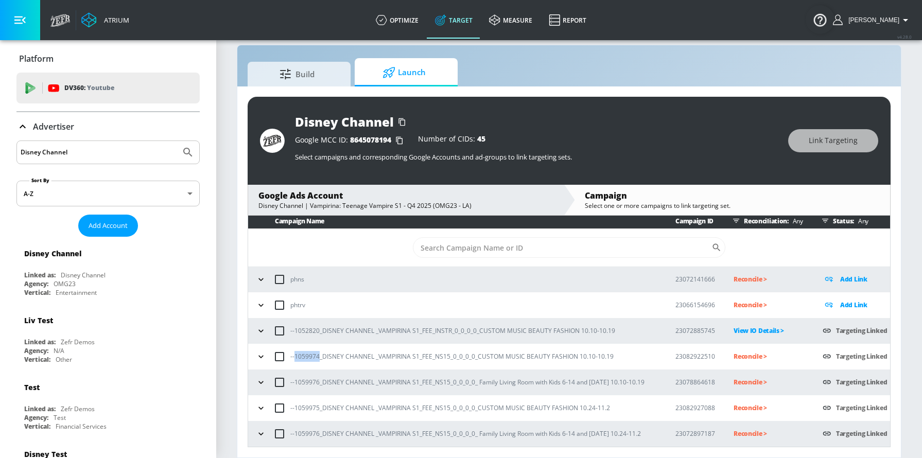
drag, startPoint x: 319, startPoint y: 359, endPoint x: 293, endPoint y: 360, distance: 25.8
click at [293, 360] on p "--1059974_DISNEY CHANNEL _VAMPIRINA S1_FEE_NS15_0_0_0_0_CUSTOM MUSIC BEAUTY FAS…" at bounding box center [451, 356] width 323 height 11
copy p "1059974"
click at [762, 358] on p "Reconcile >" at bounding box center [770, 357] width 73 height 12
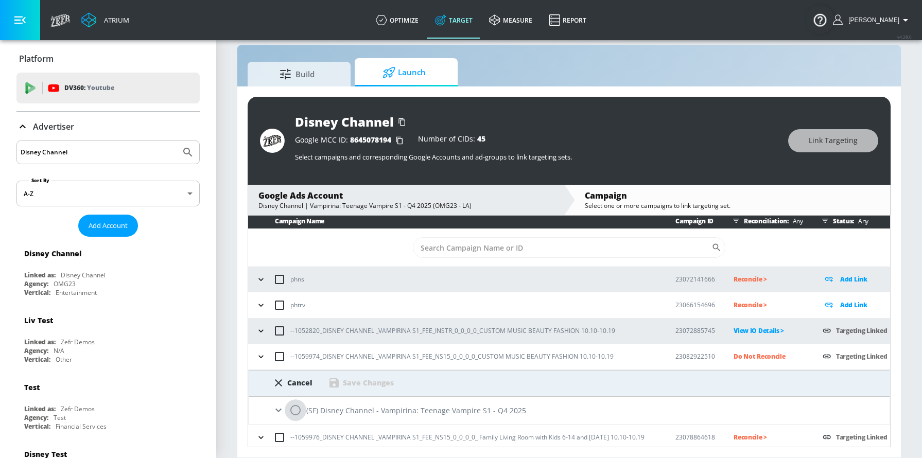
click at [287, 411] on input "radio" at bounding box center [296, 410] width 22 height 22
radio input "true"
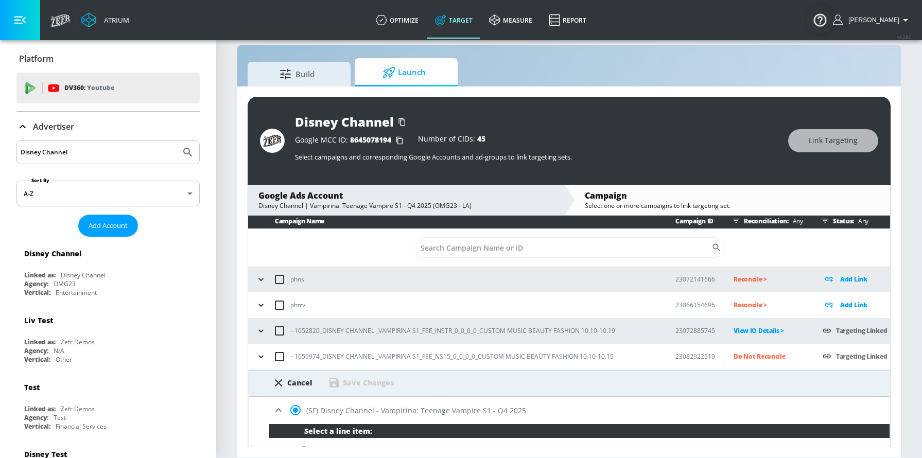
scroll to position [178, 0]
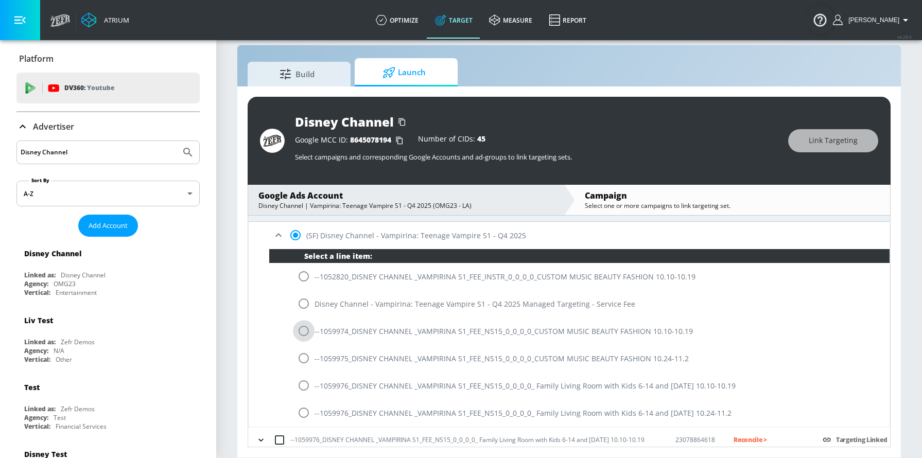
click at [299, 332] on input "radio" at bounding box center [304, 331] width 22 height 22
radio input "true"
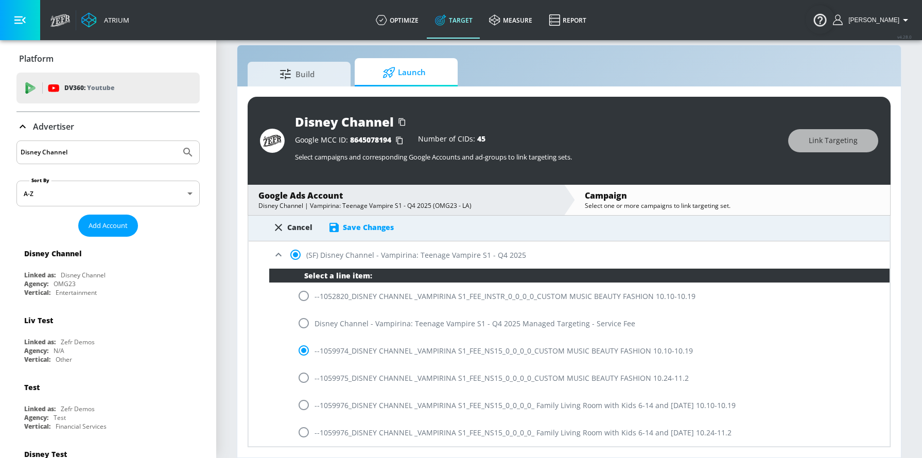
click at [362, 228] on div "Save Changes" at bounding box center [368, 227] width 51 height 10
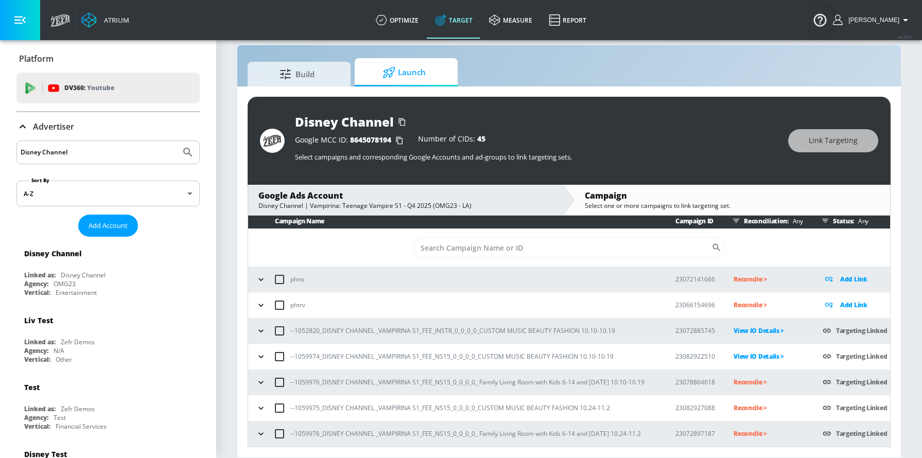
scroll to position [3, 0]
drag, startPoint x: 318, startPoint y: 383, endPoint x: 296, endPoint y: 385, distance: 21.7
click at [296, 385] on p "--1059976_DISNEY CHANNEL _VAMPIRINA S1_FEE_NS15_0_0_0_0_ Family Living Room wit…" at bounding box center [467, 382] width 354 height 11
copy p "1059976"
click at [756, 382] on p "Reconcile >" at bounding box center [770, 382] width 73 height 12
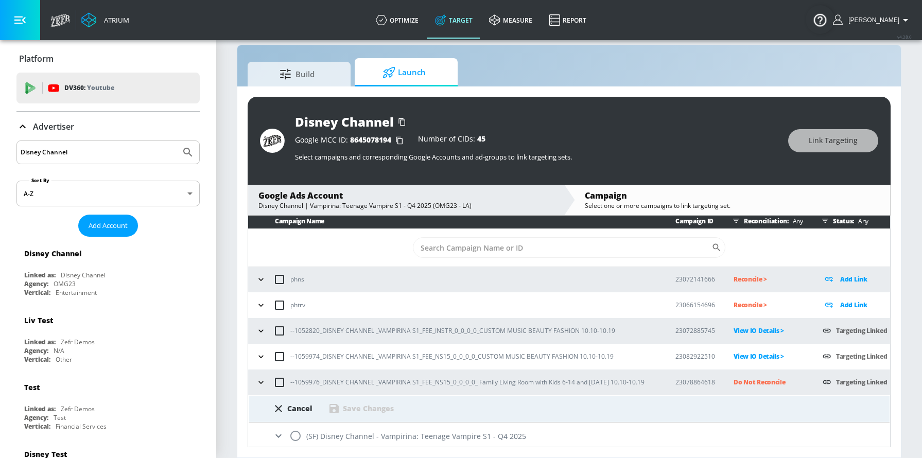
click at [300, 416] on input "radio" at bounding box center [296, 436] width 22 height 22
radio input "true"
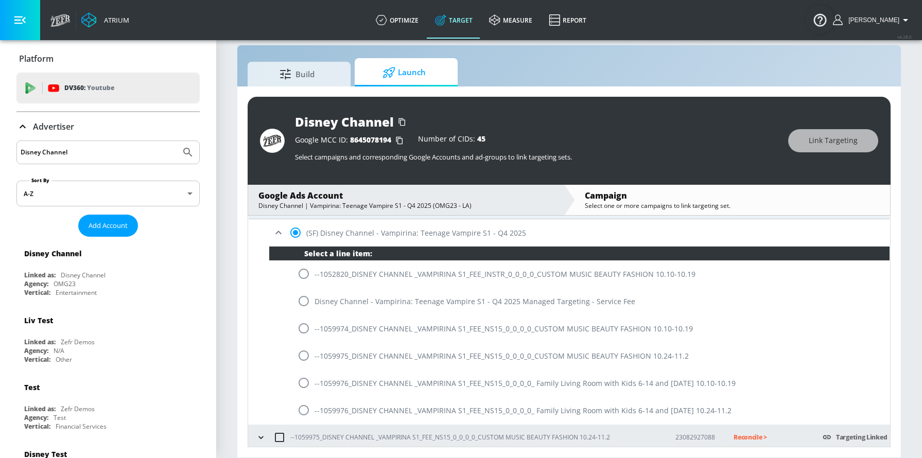
scroll to position [210, 0]
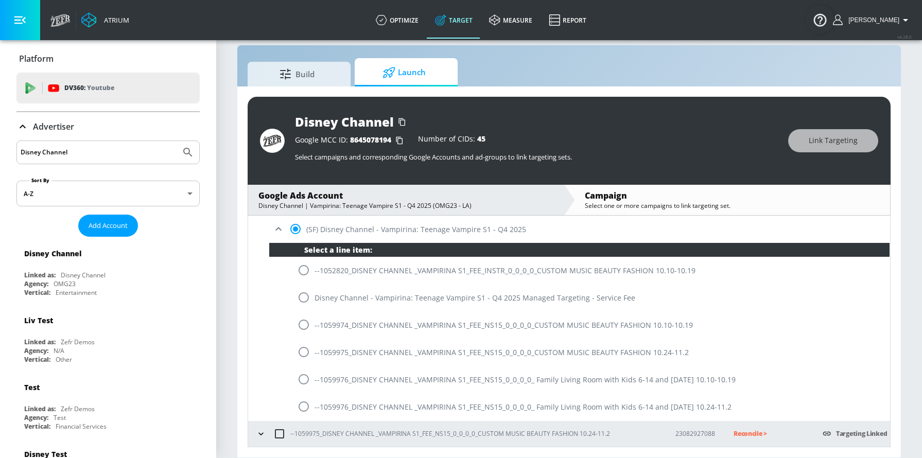
click at [304, 384] on input "radio" at bounding box center [304, 380] width 22 height 22
radio input "true"
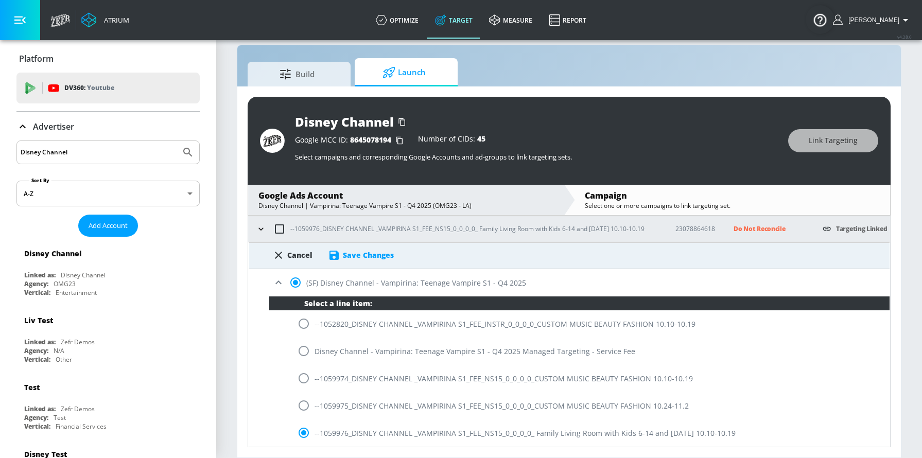
scroll to position [137, 0]
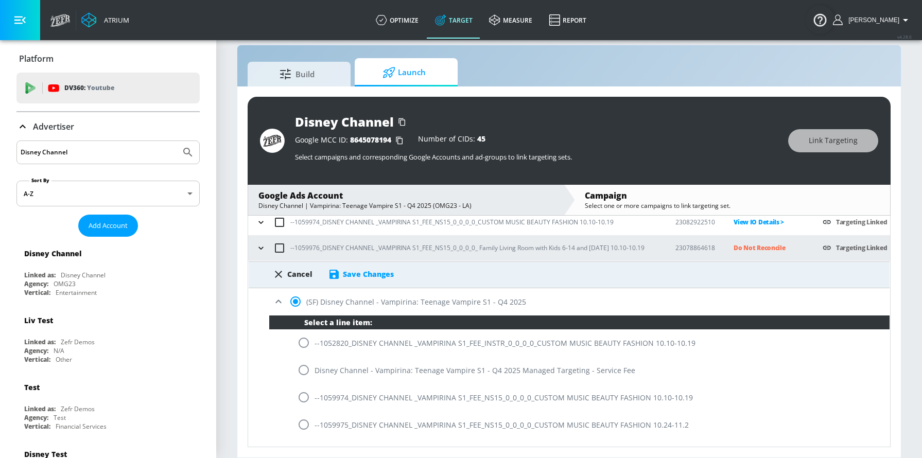
click at [367, 271] on div "Save Changes" at bounding box center [368, 274] width 51 height 10
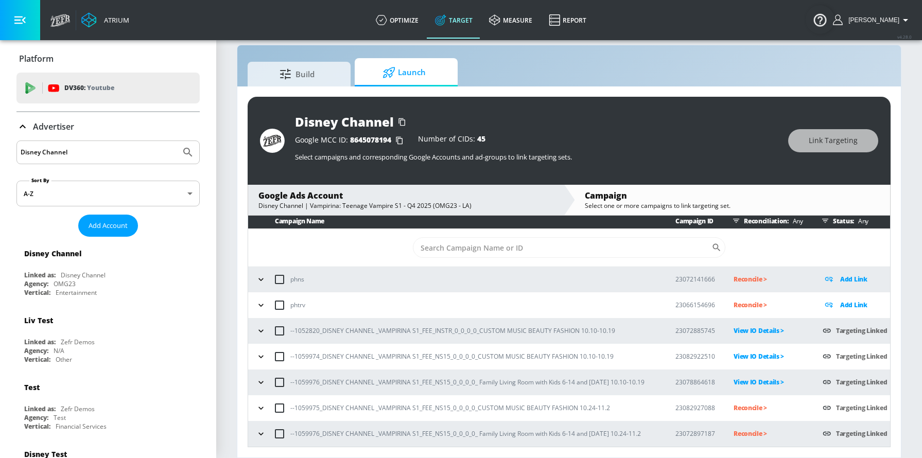
scroll to position [3, 0]
drag, startPoint x: 320, startPoint y: 408, endPoint x: 295, endPoint y: 410, distance: 24.8
click at [295, 410] on p "--1059975_DISNEY CHANNEL _VAMPIRINA S1_FEE_NS15_0_0_0_0_CUSTOM MUSIC BEAUTY FAS…" at bounding box center [450, 408] width 320 height 11
copy p "1059975"
click at [750, 410] on p "Reconcile >" at bounding box center [770, 408] width 73 height 12
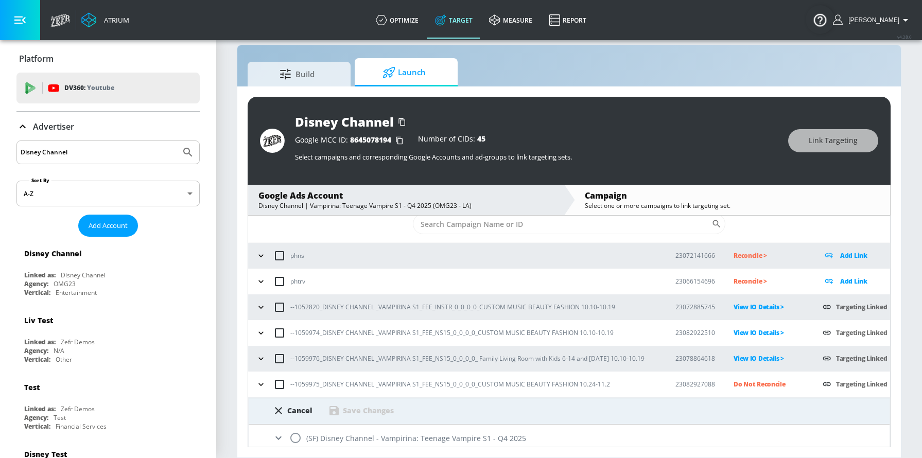
scroll to position [58, 0]
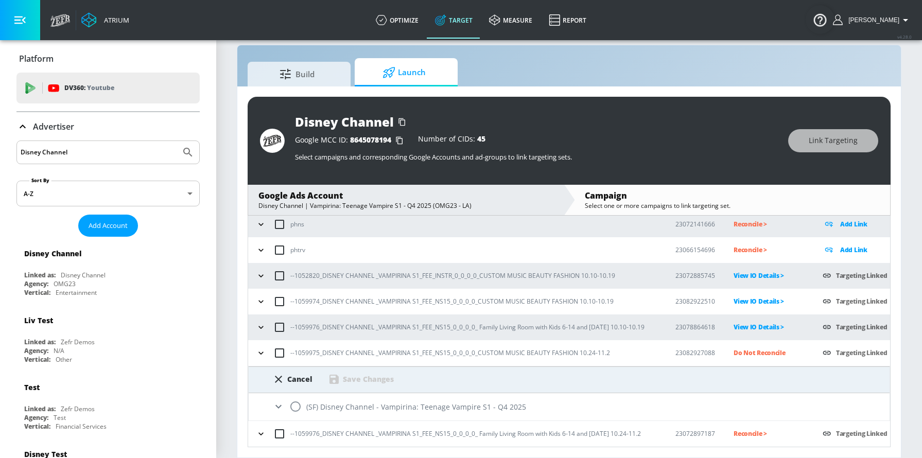
click at [299, 405] on input "radio" at bounding box center [296, 407] width 22 height 22
radio input "true"
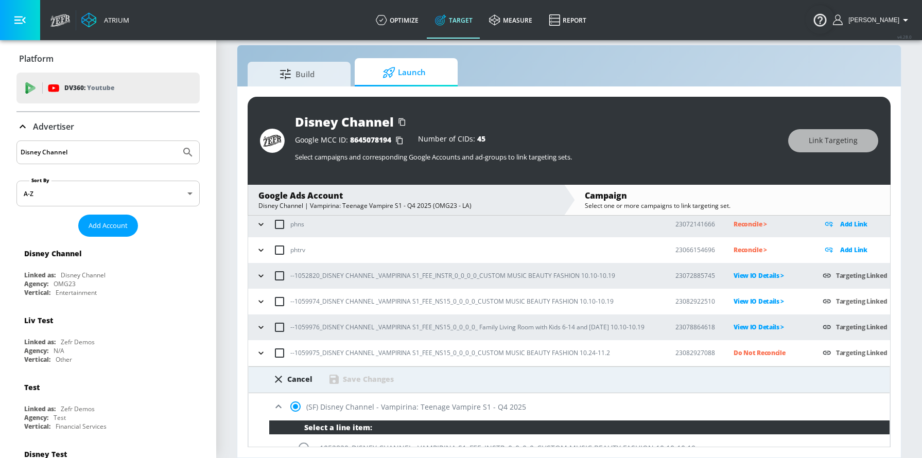
scroll to position [235, 0]
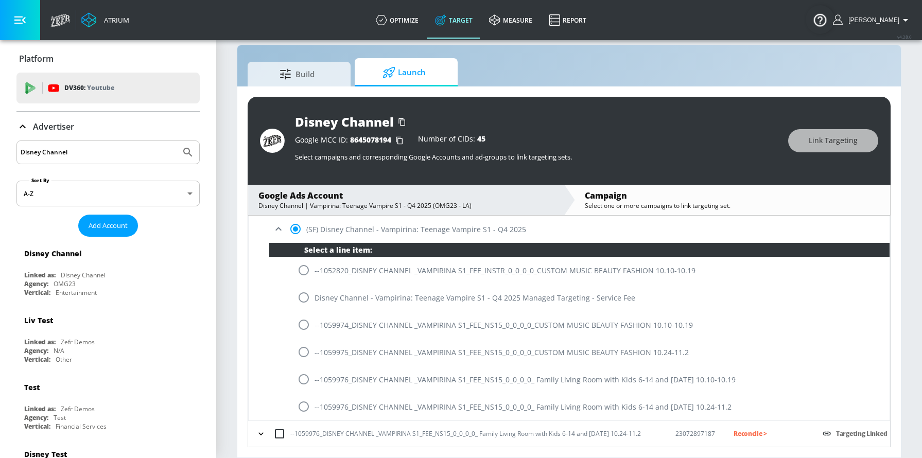
click at [305, 359] on input "radio" at bounding box center [304, 352] width 22 height 22
radio input "true"
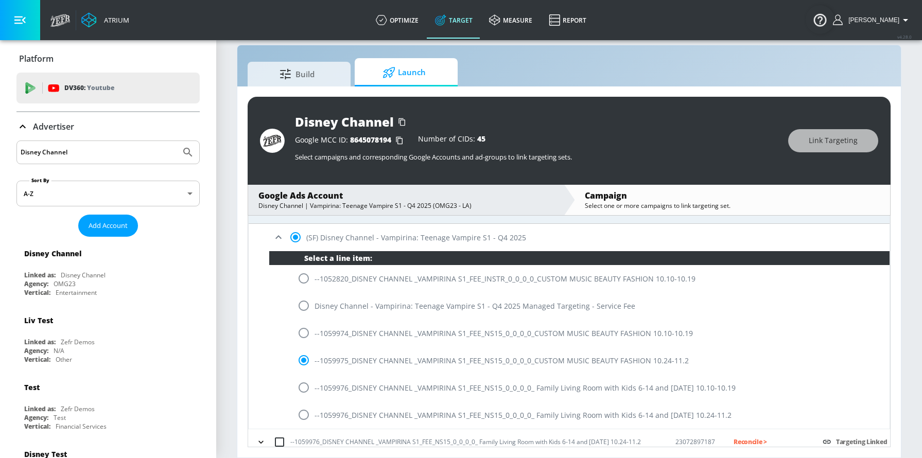
scroll to position [216, 0]
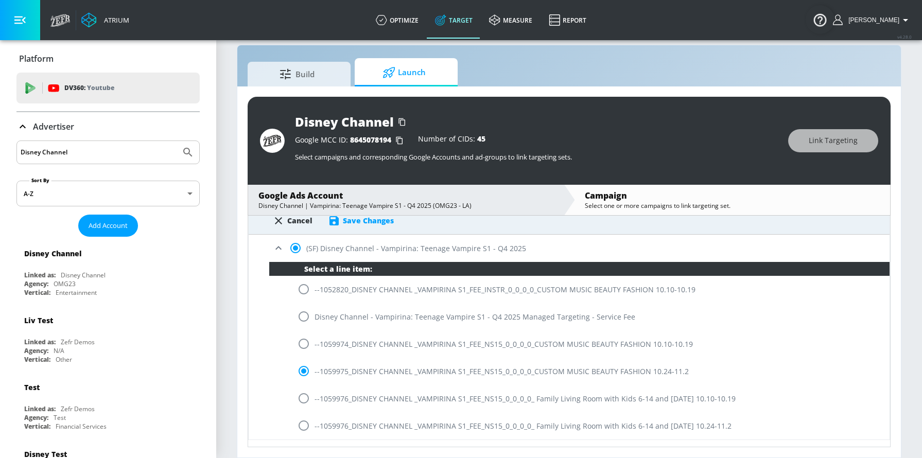
click at [378, 222] on div "Save Changes" at bounding box center [368, 221] width 51 height 10
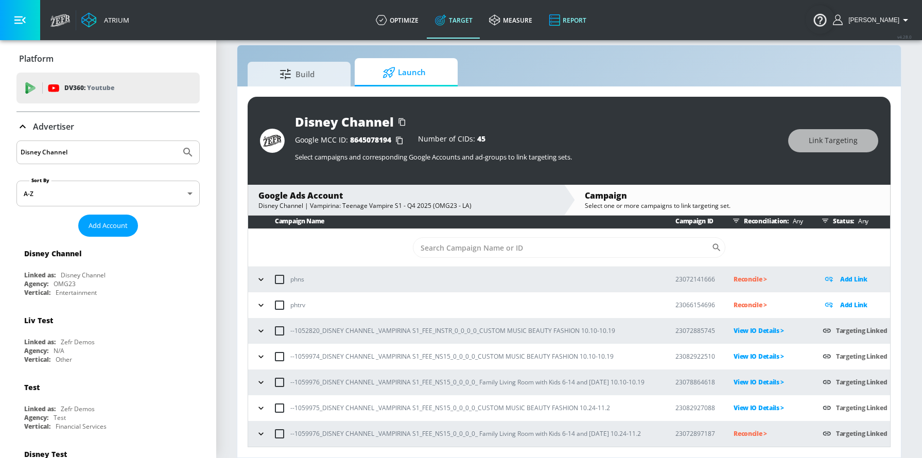
scroll to position [3, 0]
drag, startPoint x: 319, startPoint y: 434, endPoint x: 293, endPoint y: 435, distance: 25.7
click at [293, 416] on p "--1059976_DISNEY CHANNEL _VAMPIRINA S1_FEE_NS15_0_0_0_0_ Family Living Room wit…" at bounding box center [465, 433] width 351 height 11
copy p "1059976"
click at [756, 416] on p "Reconcile >" at bounding box center [770, 434] width 73 height 12
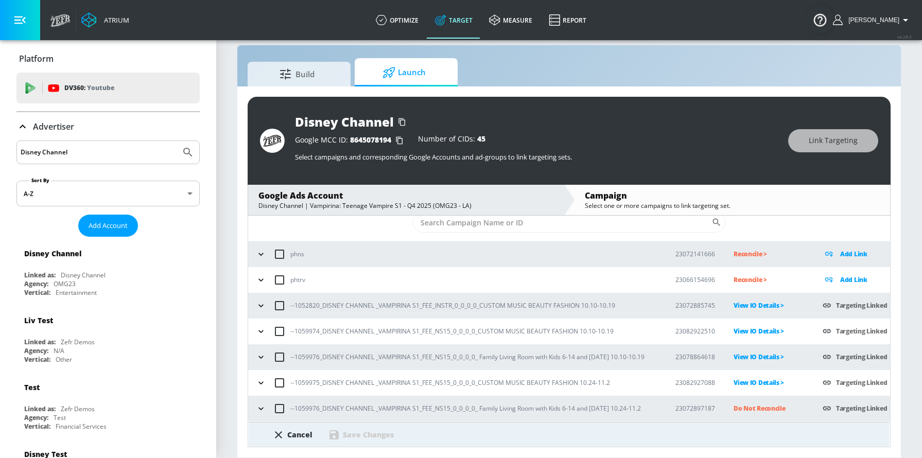
scroll to position [58, 0]
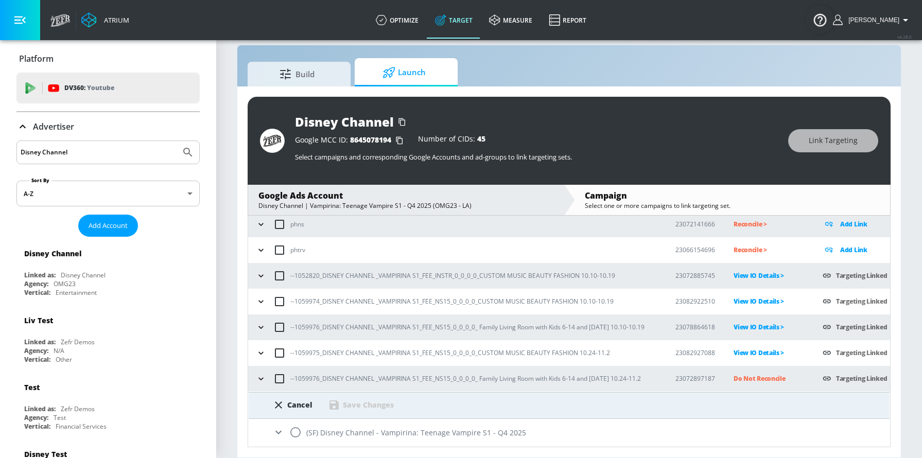
click at [297, 416] on input "radio" at bounding box center [296, 433] width 22 height 22
radio input "true"
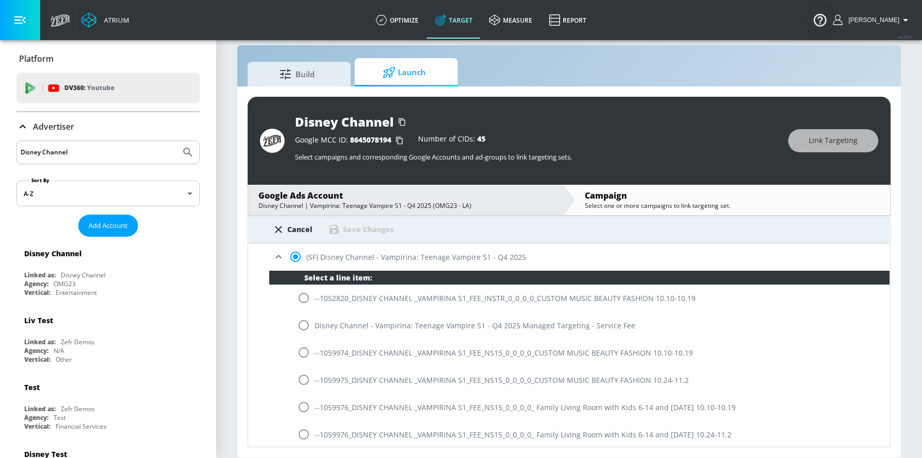
scroll to position [235, 0]
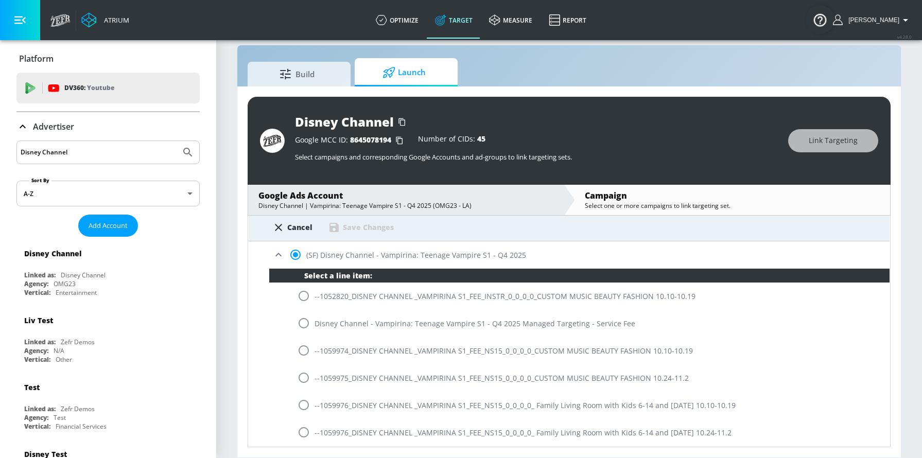
click at [300, 416] on input "radio" at bounding box center [304, 433] width 22 height 22
radio input "true"
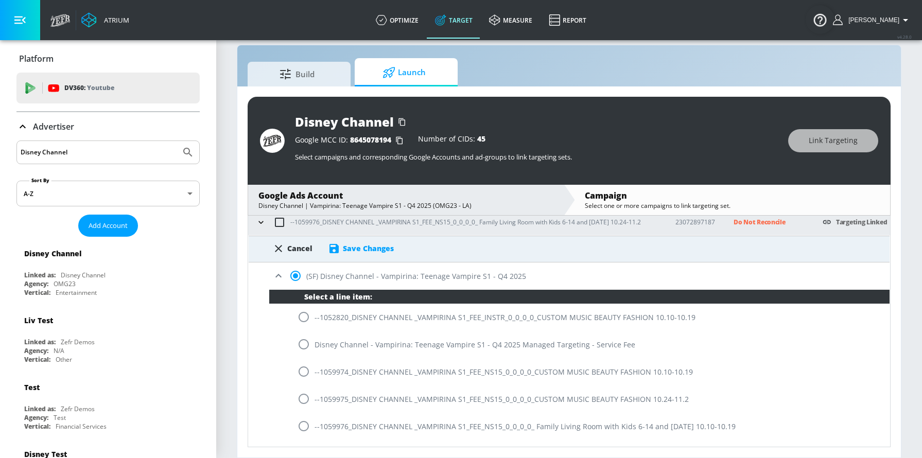
click at [384, 246] on div "Save Changes" at bounding box center [368, 248] width 51 height 10
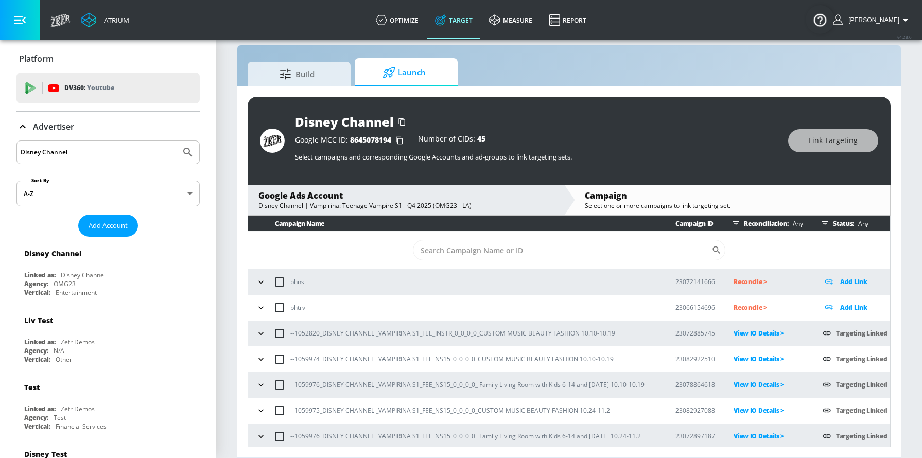
scroll to position [3, 0]
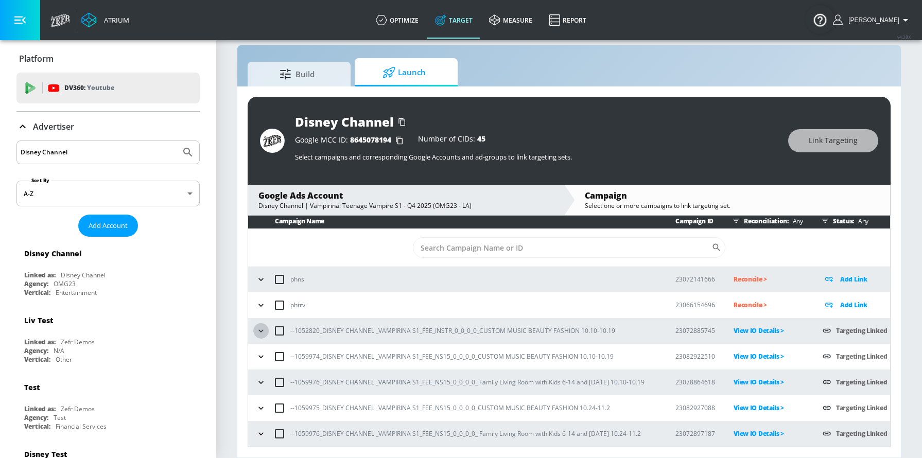
click at [264, 334] on icon "button" at bounding box center [261, 331] width 10 height 10
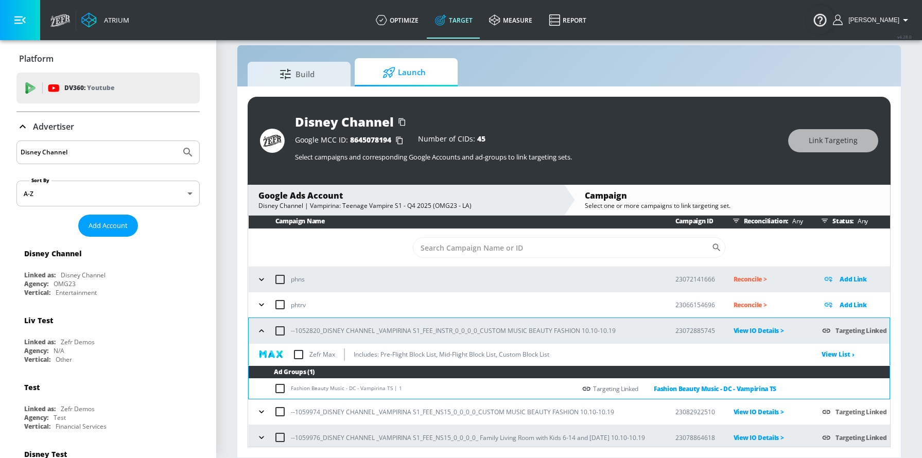
click at [293, 352] on input "checkbox" at bounding box center [299, 355] width 22 height 22
checkbox input "true"
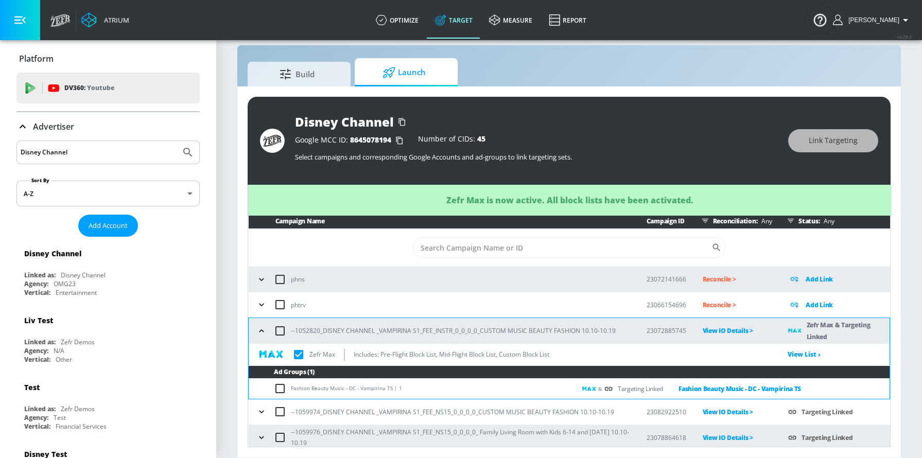
click at [258, 412] on icon "button" at bounding box center [261, 412] width 10 height 10
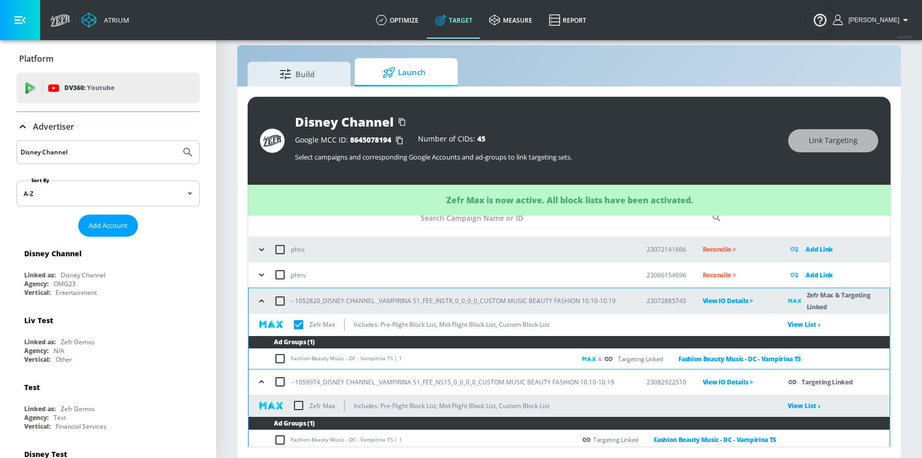
scroll to position [96, 0]
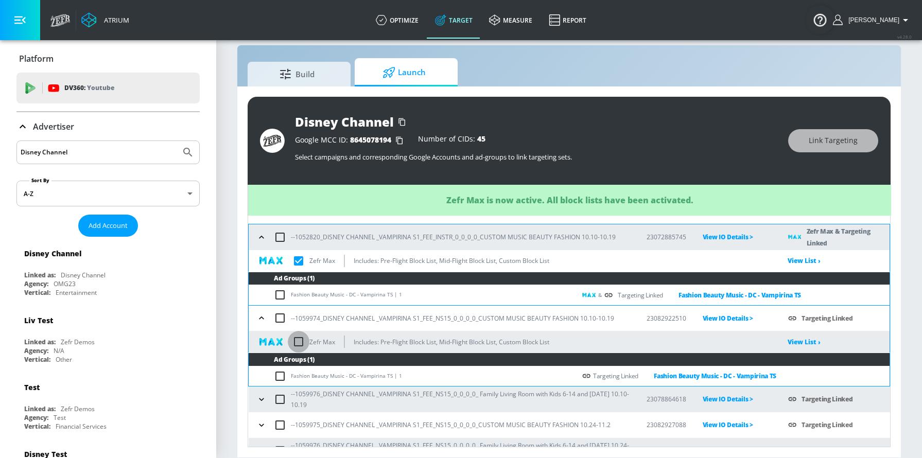
click at [300, 337] on input "checkbox" at bounding box center [299, 342] width 22 height 22
checkbox input "true"
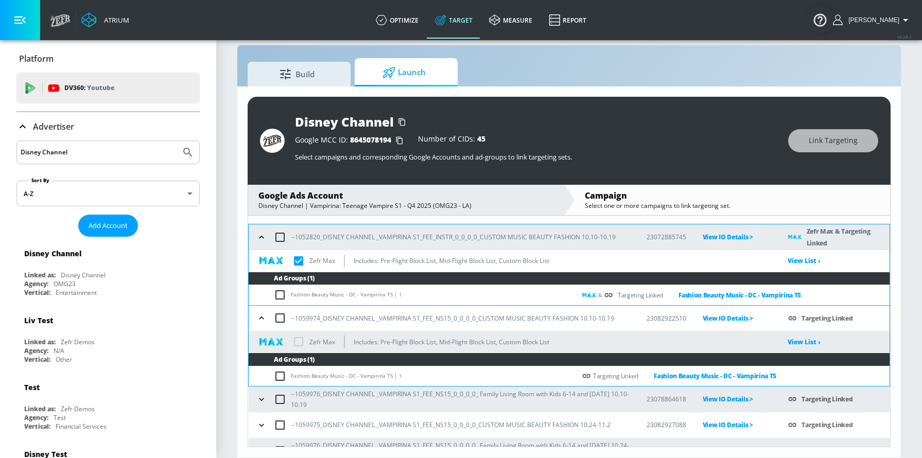
checkbox input "true"
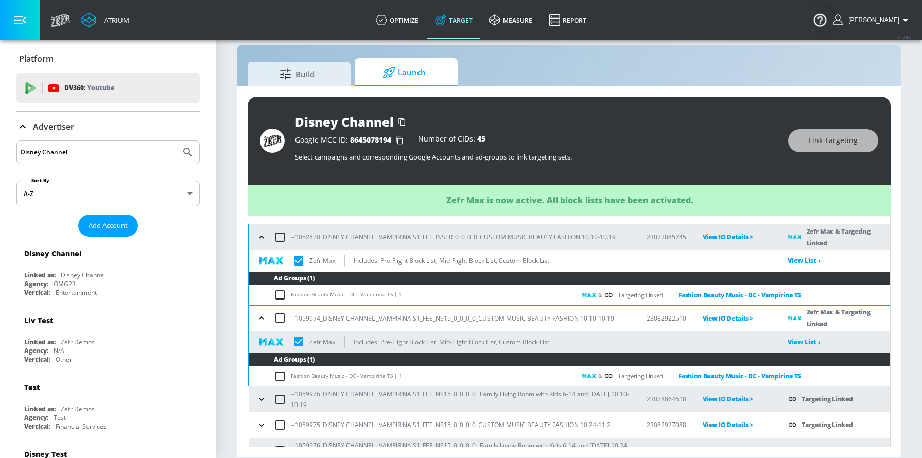
click at [263, 395] on icon "button" at bounding box center [261, 399] width 10 height 10
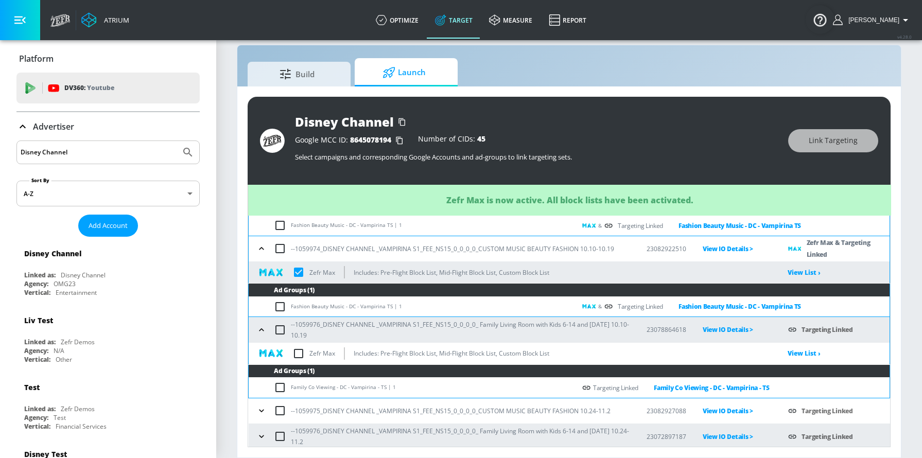
scroll to position [168, 0]
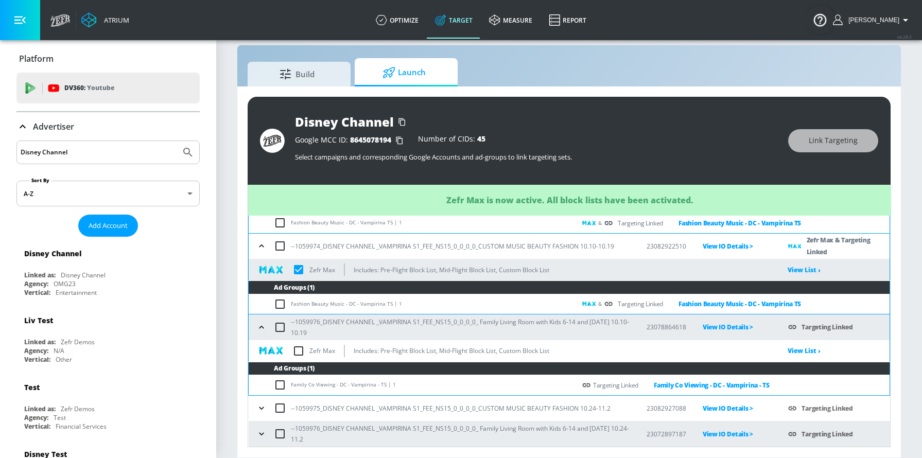
checkbox input "true"
click at [299, 347] on input "checkbox" at bounding box center [299, 351] width 22 height 22
checkbox input "true"
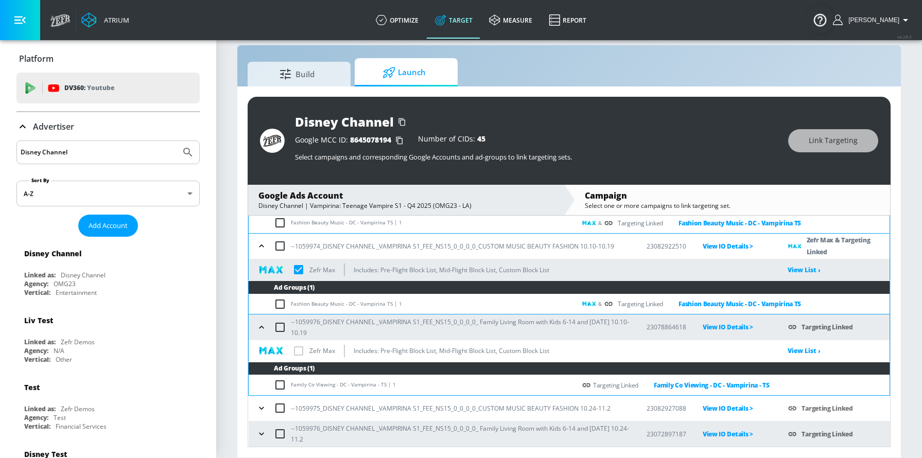
checkbox input "true"
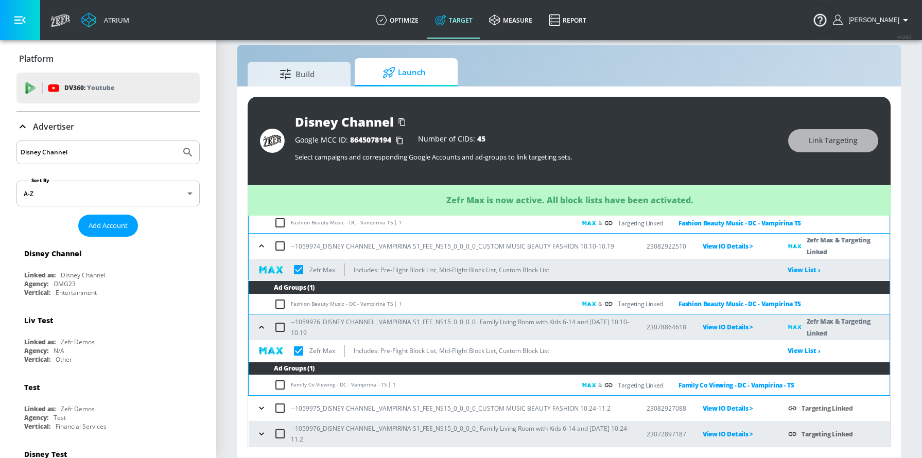
click at [258, 408] on icon "button" at bounding box center [261, 408] width 10 height 10
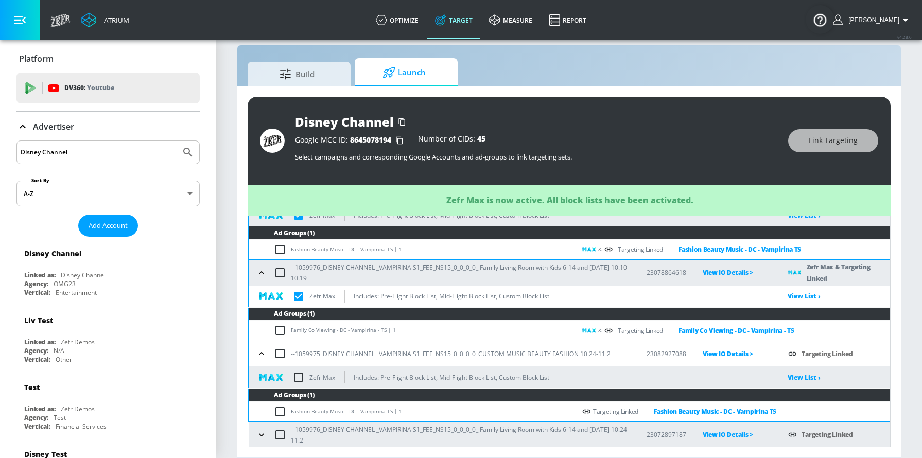
scroll to position [224, 0]
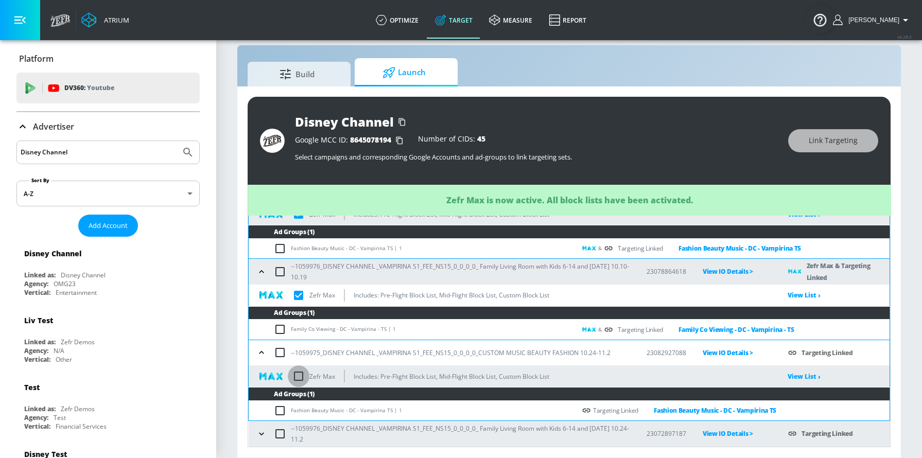
click at [304, 374] on input "checkbox" at bounding box center [299, 376] width 22 height 22
checkbox input "true"
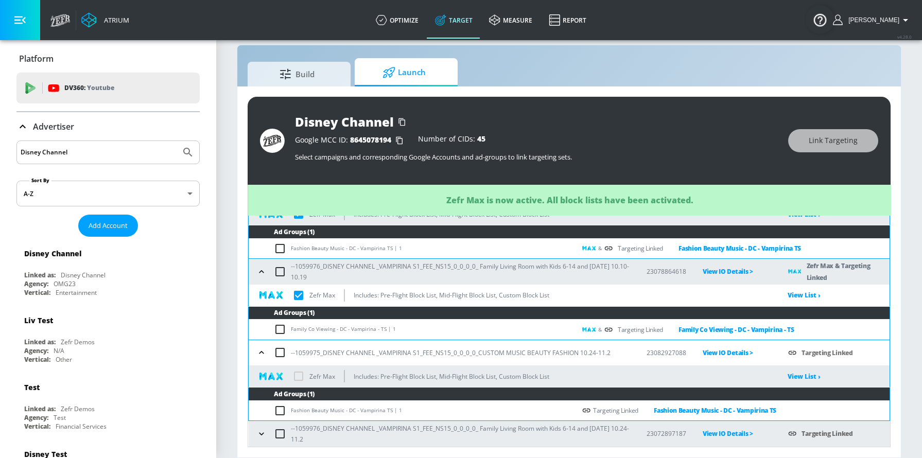
checkbox input "true"
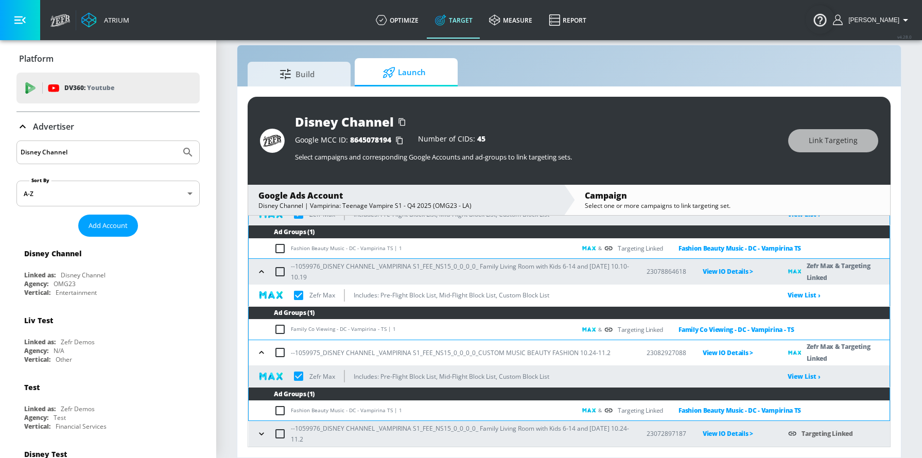
click at [258, 416] on icon "button" at bounding box center [261, 434] width 10 height 10
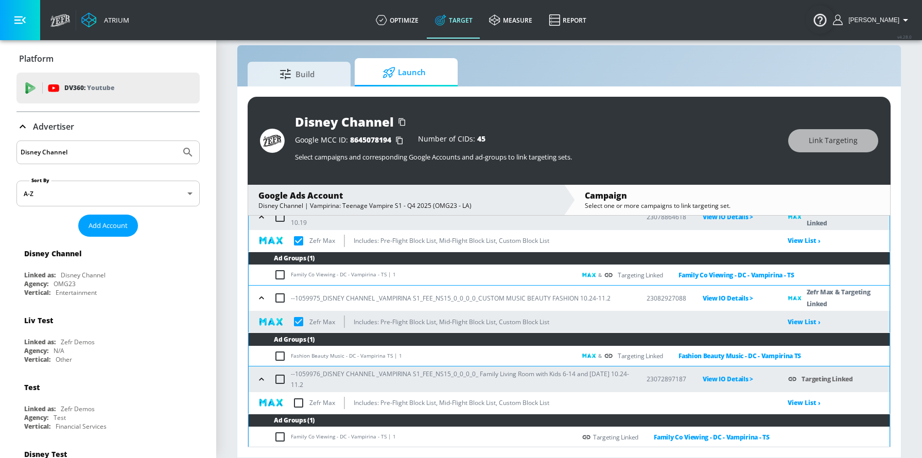
scroll to position [280, 0]
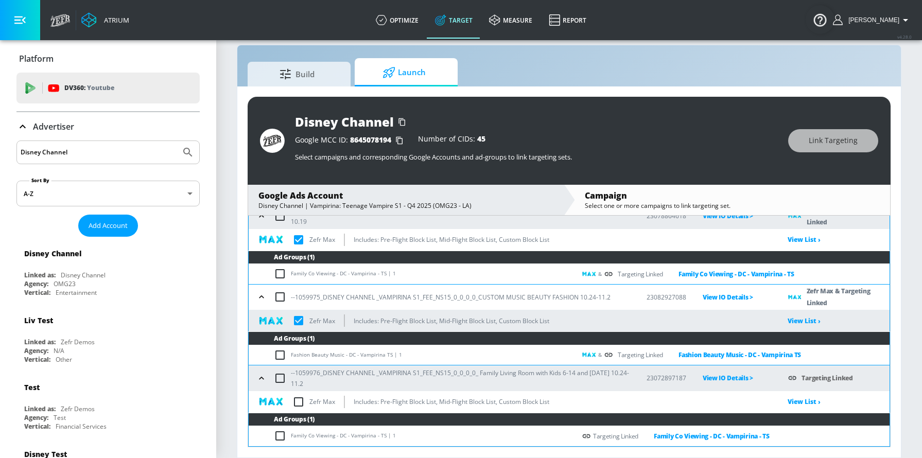
click at [303, 402] on input "checkbox" at bounding box center [299, 402] width 22 height 22
checkbox input "true"
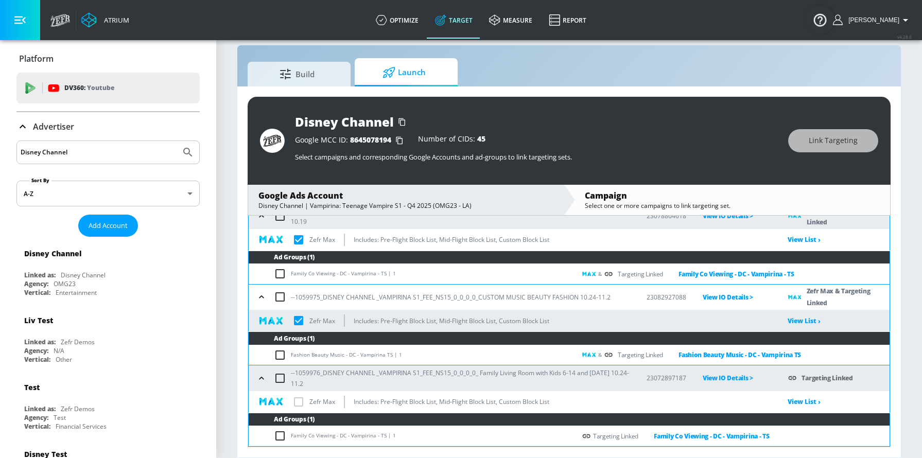
checkbox input "true"
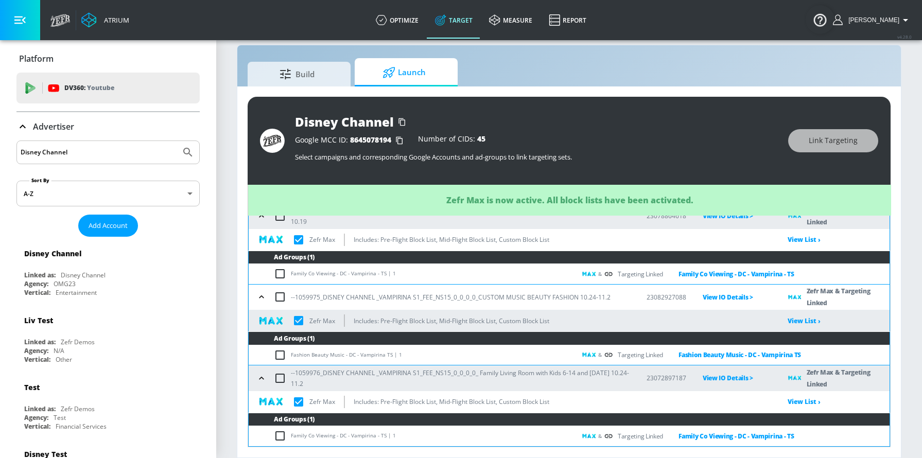
checkbox input "true"
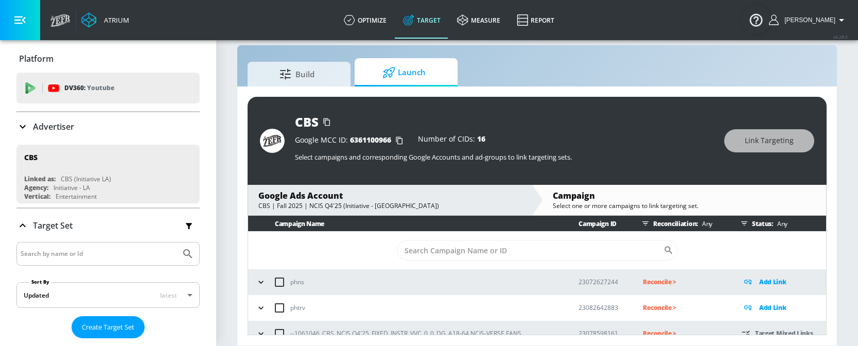
scroll to position [38, 0]
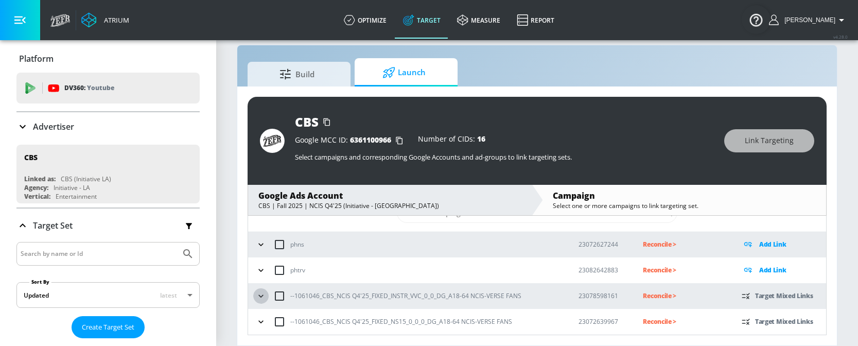
click at [264, 298] on icon "button" at bounding box center [261, 296] width 10 height 10
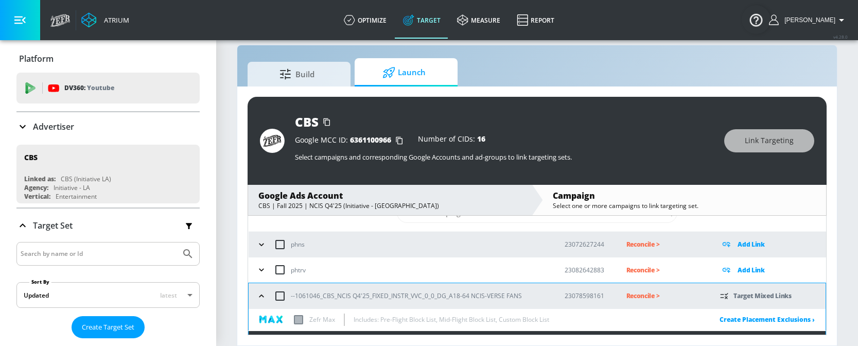
scroll to position [133, 0]
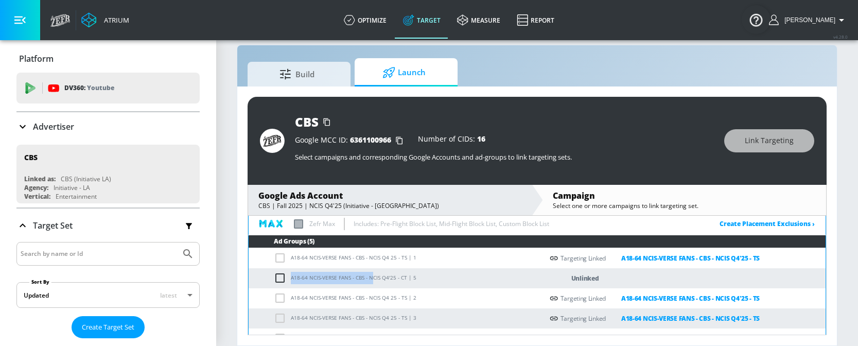
drag, startPoint x: 292, startPoint y: 276, endPoint x: 371, endPoint y: 278, distance: 79.3
click at [371, 278] on td "A18-64 NCIS-VERSE FANS - CBS - NCIS Q4'25 - CT | 5" at bounding box center [396, 278] width 294 height 20
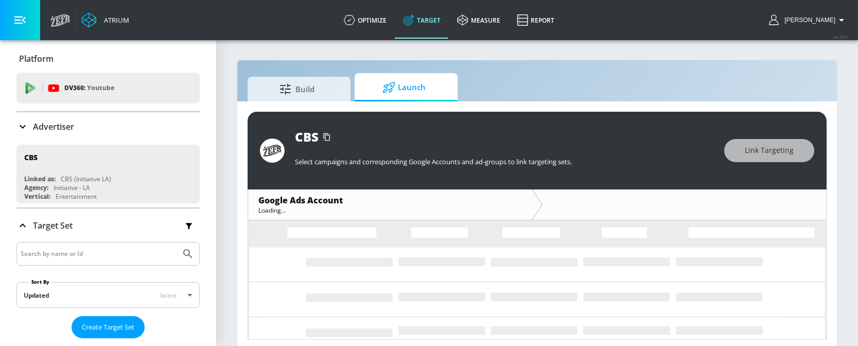
scroll to position [5, 0]
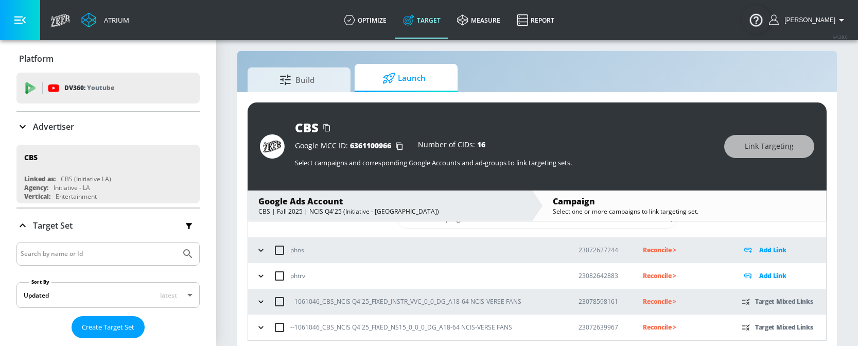
scroll to position [15, 0]
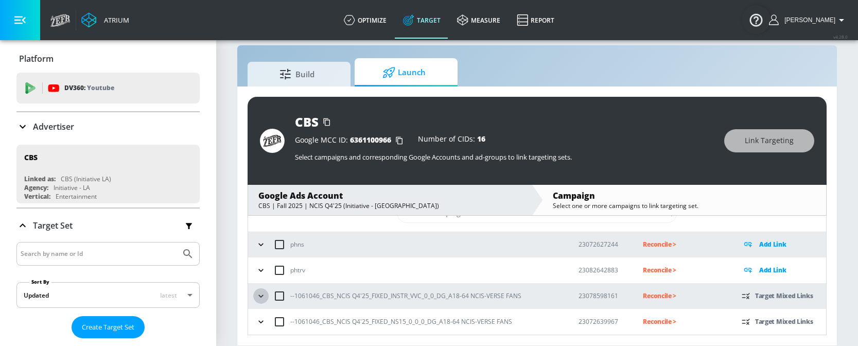
click at [260, 294] on icon "button" at bounding box center [261, 296] width 10 height 10
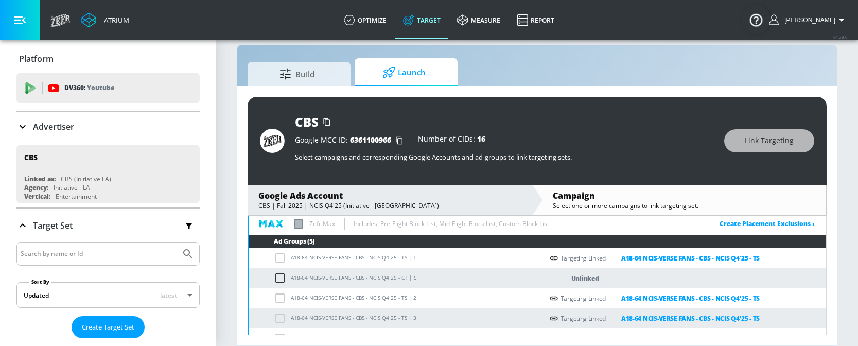
scroll to position [152, 0]
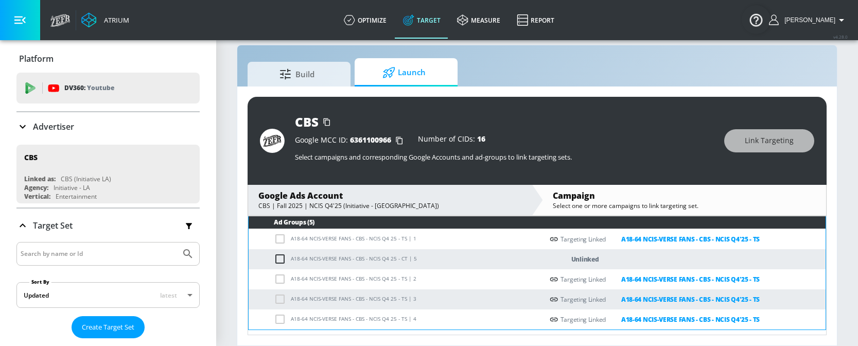
drag, startPoint x: 289, startPoint y: 257, endPoint x: 365, endPoint y: 260, distance: 76.3
click at [365, 260] on td "A18-64 NCIS-VERSE FANS - CBS - NCIS Q4 25 - CT | 5" at bounding box center [396, 259] width 294 height 20
drag, startPoint x: 406, startPoint y: 260, endPoint x: 291, endPoint y: 258, distance: 114.8
click at [291, 258] on td "A18-64 NCIS-VERSE FANS - CBS - NCIS Q4 25 - CT | 5" at bounding box center [396, 259] width 294 height 20
copy td "A18-64 NCIS-VERSE FANS - CBS - NCIS Q4 25 - CT"
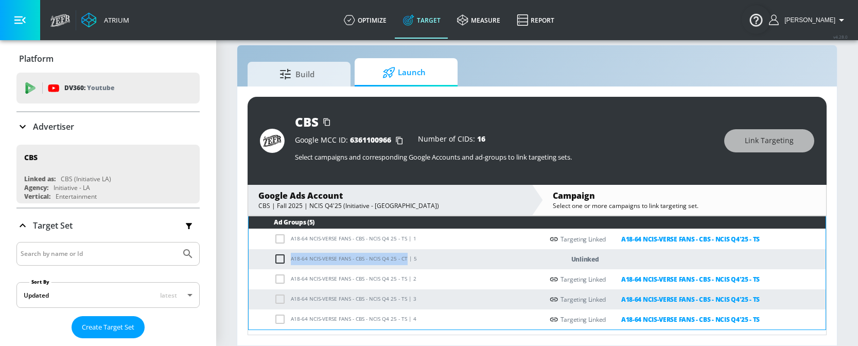
click at [284, 258] on input "checkbox" at bounding box center [282, 259] width 17 height 12
checkbox input "true"
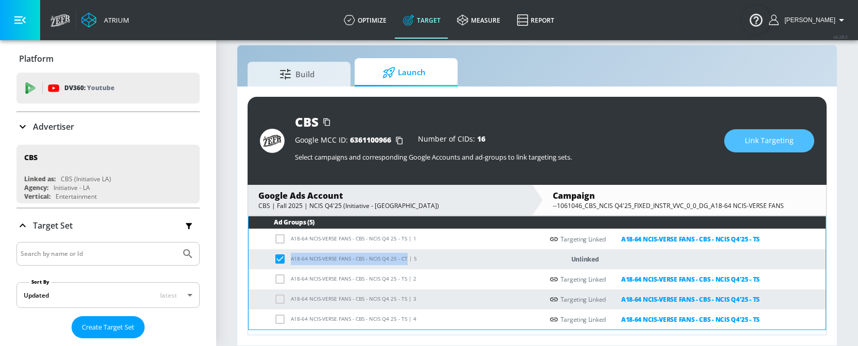
click at [766, 142] on span "Link Targeting" at bounding box center [769, 140] width 49 height 13
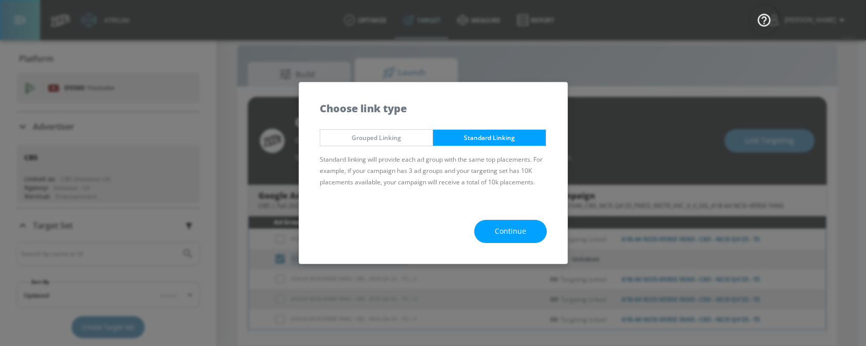
click at [514, 238] on button "Continue" at bounding box center [510, 231] width 73 height 23
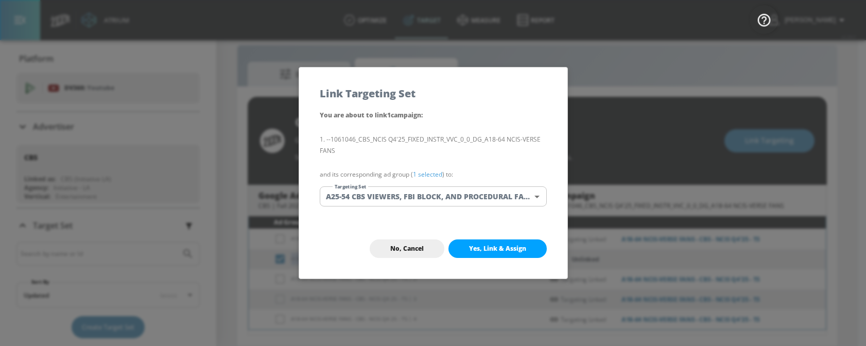
click at [393, 197] on body "Atrium optimize Target measure Report optimize Target measure Report v 4.28.0 S…" at bounding box center [433, 165] width 866 height 361
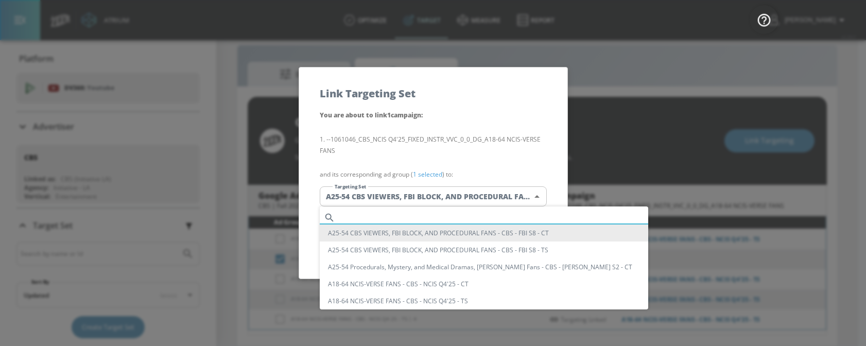
click at [390, 215] on input "text" at bounding box center [493, 218] width 309 height 14
paste input "A18-64 NCIS-VERSE FANS - CBS - NCIS Q4 25 - CT"
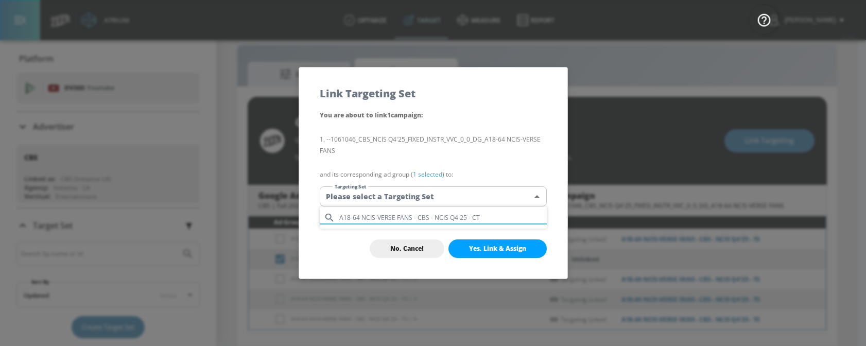
drag, startPoint x: 479, startPoint y: 212, endPoint x: 459, endPoint y: 216, distance: 19.9
click at [459, 216] on input "A18-64 NCIS-VERSE FANS - CBS - NCIS Q4 25 - CT" at bounding box center [442, 218] width 207 height 14
click at [460, 216] on input "A18-64 NCIS-VERSE FANS - CBS - NCIS Q4 25 - CT" at bounding box center [442, 218] width 207 height 14
drag, startPoint x: 489, startPoint y: 223, endPoint x: 459, endPoint y: 218, distance: 29.7
click at [459, 218] on input "A18-64 NCIS-VERSE FANS - CBS - NCIS Q4 25 - CT" at bounding box center [442, 218] width 207 height 14
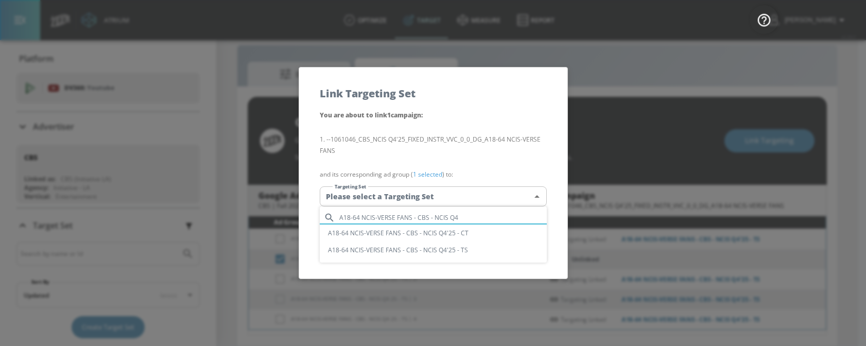
drag, startPoint x: 394, startPoint y: 224, endPoint x: 334, endPoint y: 213, distance: 61.4
click at [334, 213] on div "A18-64 NCIS-VERSE FANS - CBS - NCIS Q4" at bounding box center [433, 218] width 227 height 14
type input "A18-64 NCIS-VERSE FANS - CBS - NCIS Q4"
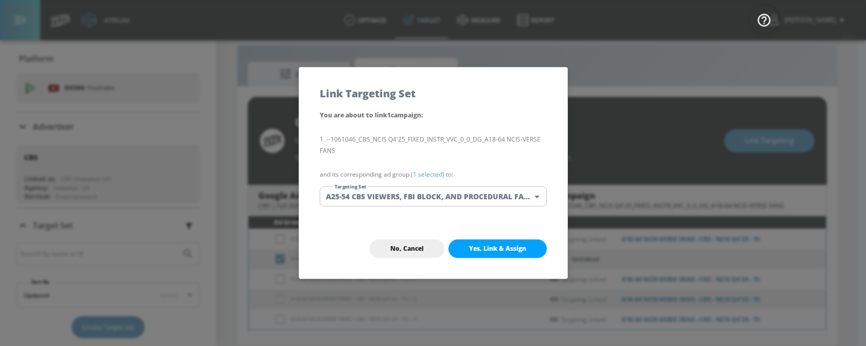
click at [408, 202] on body "Atrium optimize Target measure Report optimize Target measure Report v 4.28.0 S…" at bounding box center [433, 165] width 866 height 361
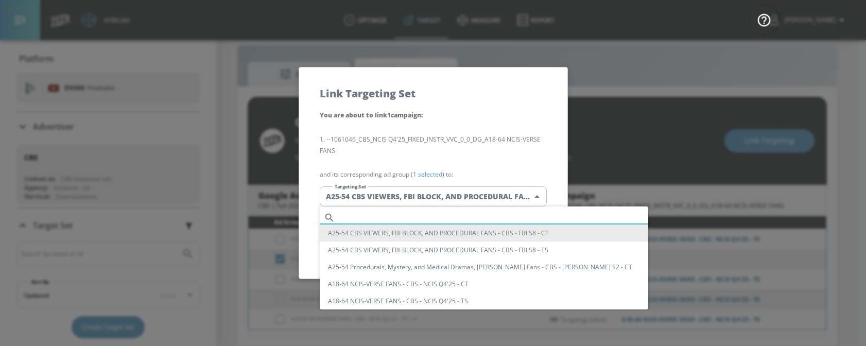
click at [415, 215] on input "text" at bounding box center [493, 218] width 309 height 14
paste input "A18-64 NCIS-VERSE FANS - CBS - NCIS Q4 25 - CT"
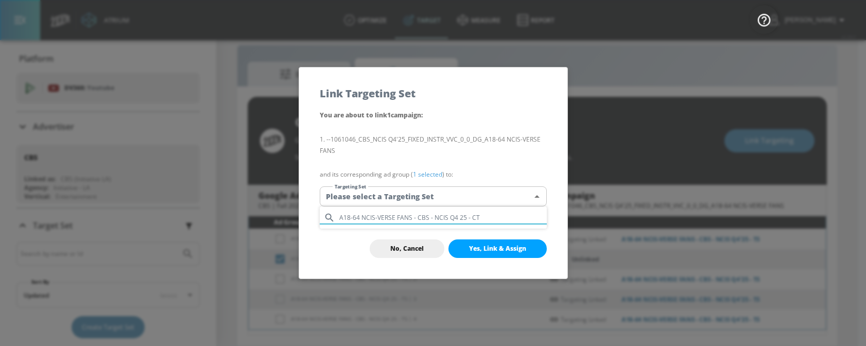
drag, startPoint x: 456, startPoint y: 218, endPoint x: 495, endPoint y: 218, distance: 39.1
click at [495, 218] on input "A18-64 NCIS-VERSE FANS - CBS - NCIS Q4 25 - CT" at bounding box center [442, 218] width 207 height 14
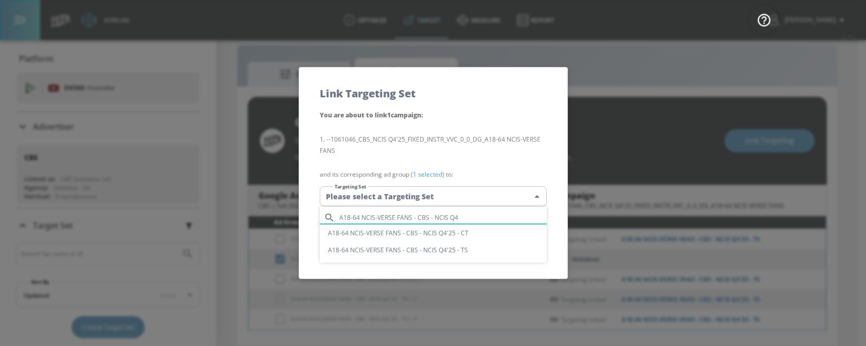
type input "A18-64 NCIS-VERSE FANS - CBS - NCIS Q4"
click at [461, 230] on li "A18-64 NCIS-VERSE FANS - CBS - NCIS Q4'25 - CT" at bounding box center [433, 232] width 227 height 17
type input "00099dbc-34b7-452e-8eb6-933e2f8c809c"
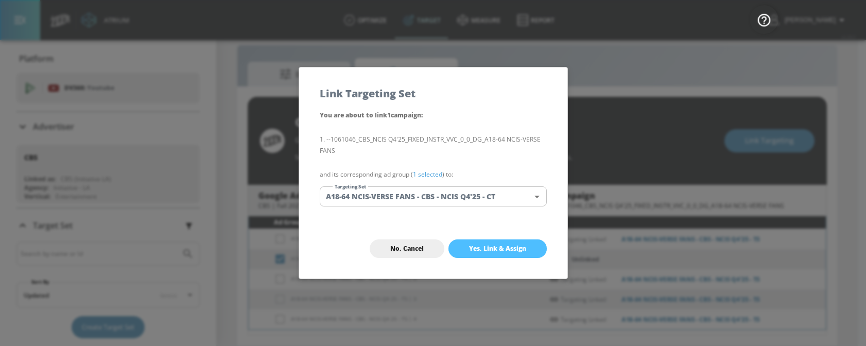
click at [476, 245] on span "Yes, Link & Assign" at bounding box center [497, 249] width 57 height 8
checkbox input "false"
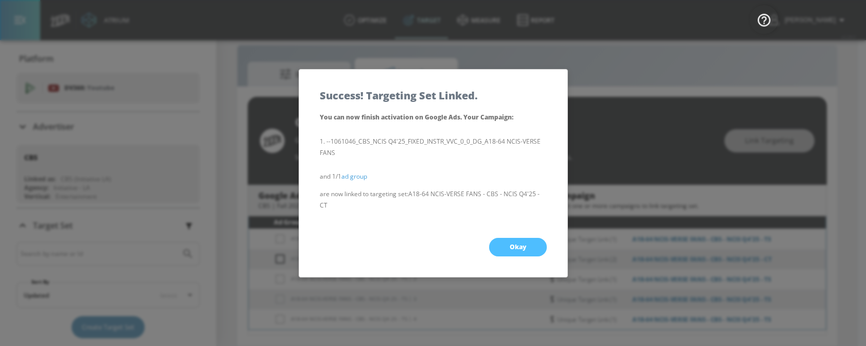
click at [521, 246] on span "Okay" at bounding box center [518, 247] width 16 height 8
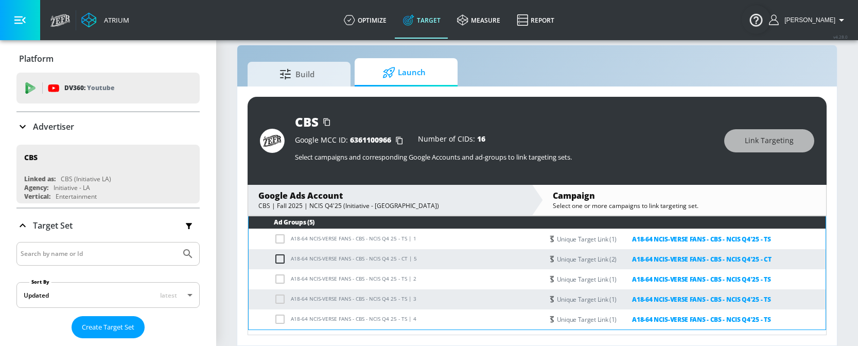
scroll to position [173, 0]
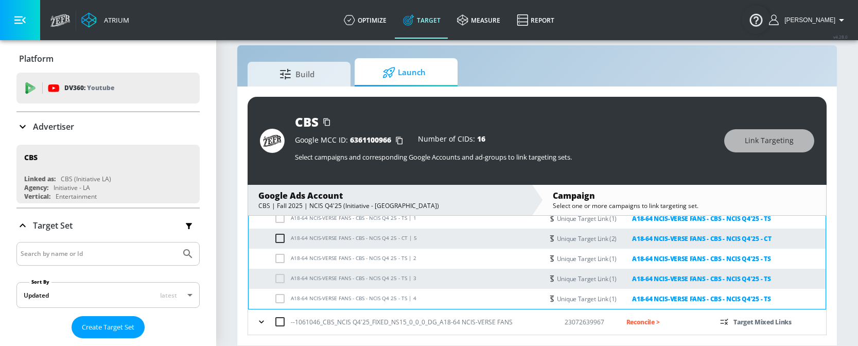
click at [255, 317] on button "button" at bounding box center [261, 321] width 15 height 15
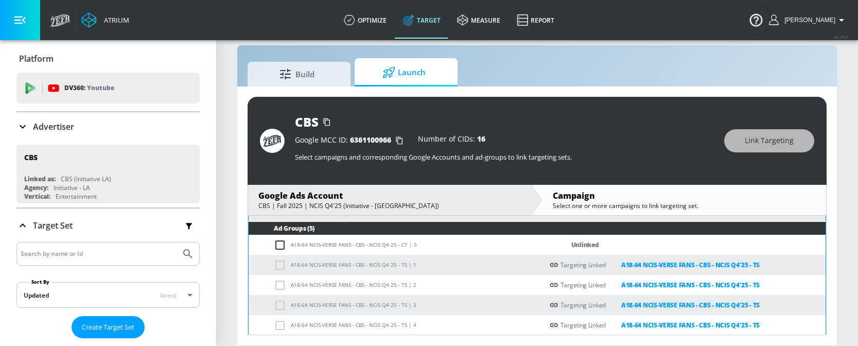
scroll to position [309, 0]
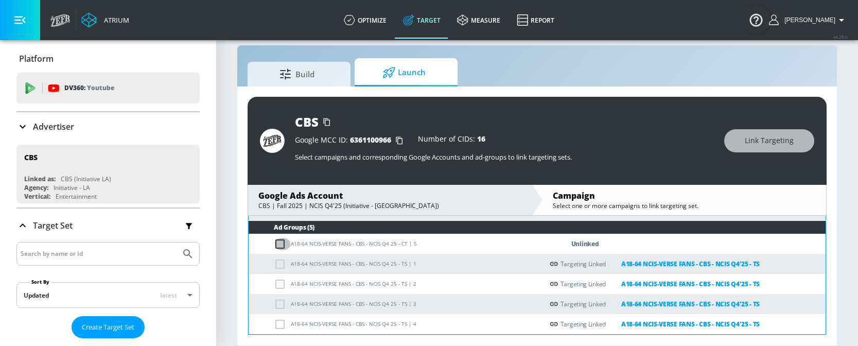
click at [277, 248] on input "checkbox" at bounding box center [282, 244] width 17 height 12
checkbox input "true"
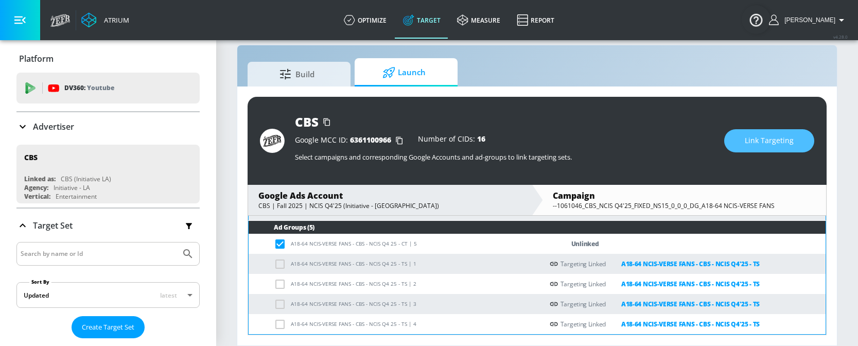
click at [743, 149] on button "Link Targeting" at bounding box center [769, 140] width 90 height 23
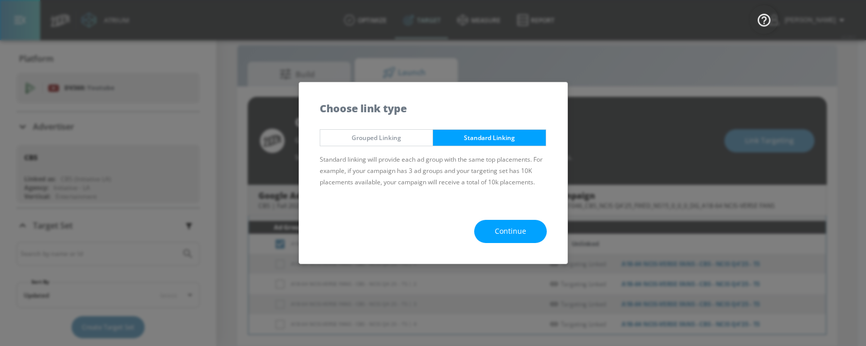
click at [506, 230] on span "Continue" at bounding box center [510, 231] width 31 height 13
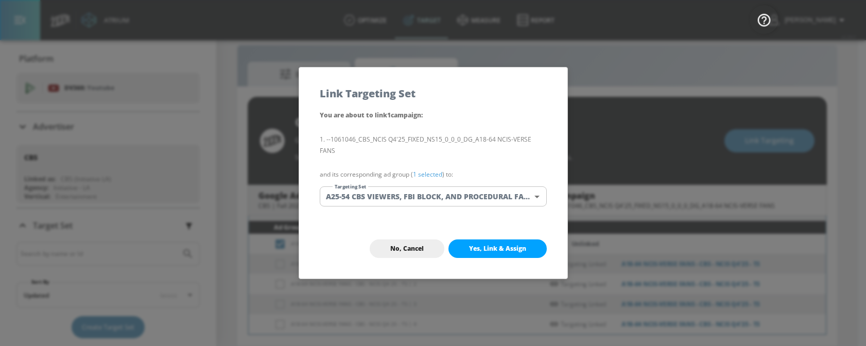
click at [400, 192] on body "Atrium optimize Target measure Report optimize Target measure Report v 4.28.0 S…" at bounding box center [433, 165] width 866 height 361
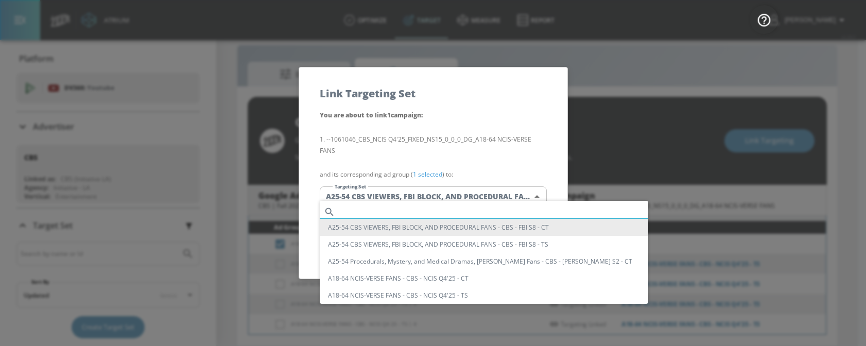
click at [379, 211] on input "text" at bounding box center [493, 212] width 309 height 14
paste input "A18-64 NCIS-VERSE FANS - CBS - NCIS Q4 25 - CT"
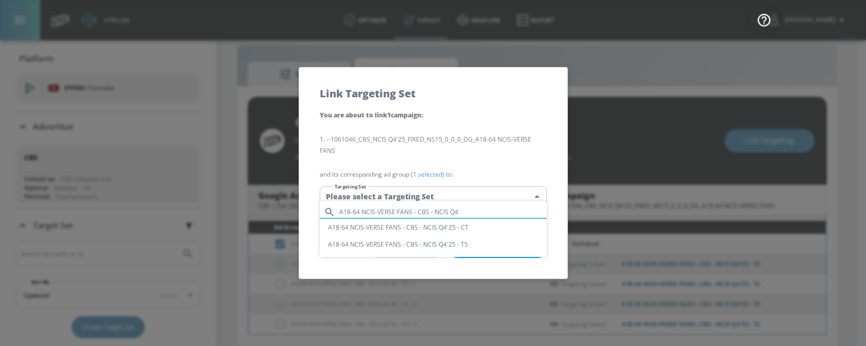
type input "A18-64 NCIS-VERSE FANS - CBS - NCIS Q4"
click at [471, 227] on li "A18-64 NCIS-VERSE FANS - CBS - NCIS Q4'25 - CT" at bounding box center [433, 227] width 227 height 17
type input "00099dbc-34b7-452e-8eb6-933e2f8c809c"
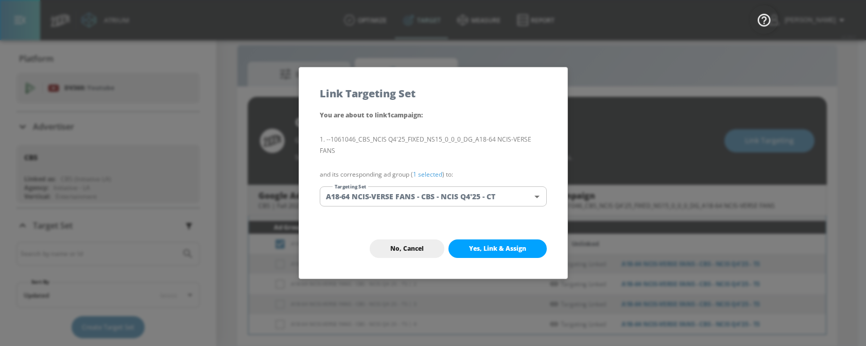
click at [482, 245] on span "Yes, Link & Assign" at bounding box center [497, 249] width 57 height 8
checkbox input "false"
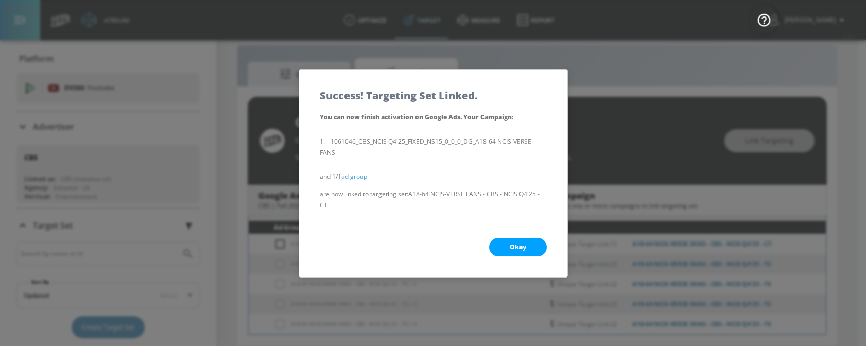
click at [521, 243] on span "Okay" at bounding box center [518, 247] width 16 height 8
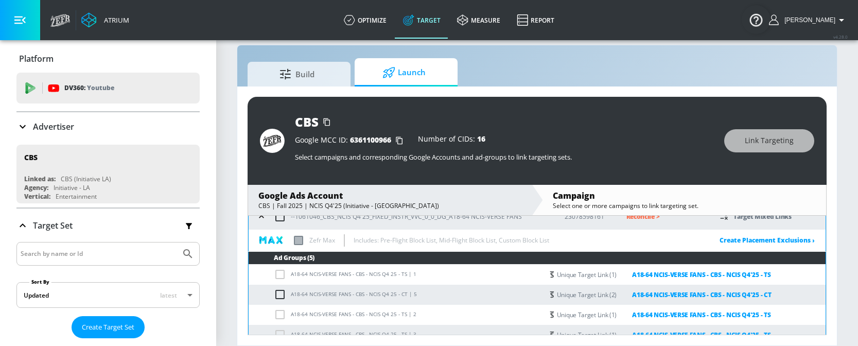
scroll to position [98, 0]
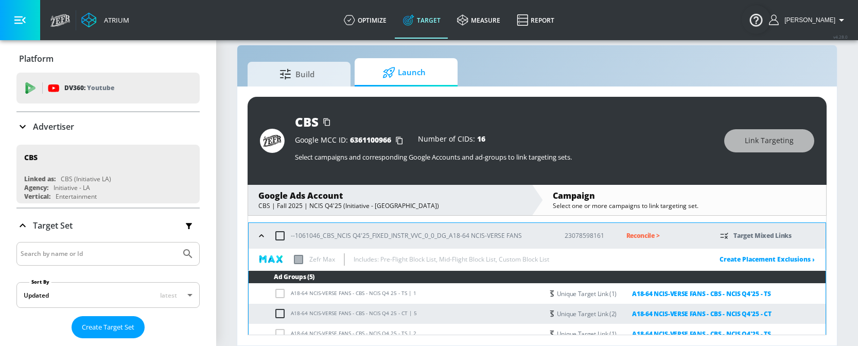
click at [626, 237] on p "Reconcile >" at bounding box center [665, 236] width 78 height 12
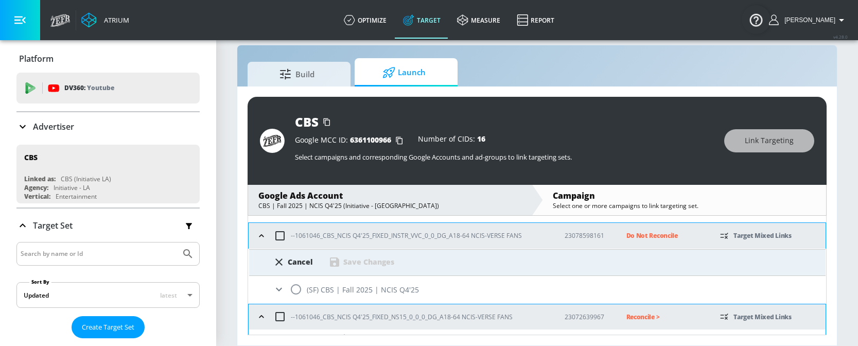
click at [291, 257] on div "Cancel" at bounding box center [300, 262] width 25 height 10
click at [262, 234] on icon "button" at bounding box center [261, 235] width 5 height 3
click at [261, 240] on icon "button" at bounding box center [261, 236] width 10 height 10
click at [264, 322] on button "button" at bounding box center [261, 316] width 15 height 15
